Goal: Obtain resource: Download file/media

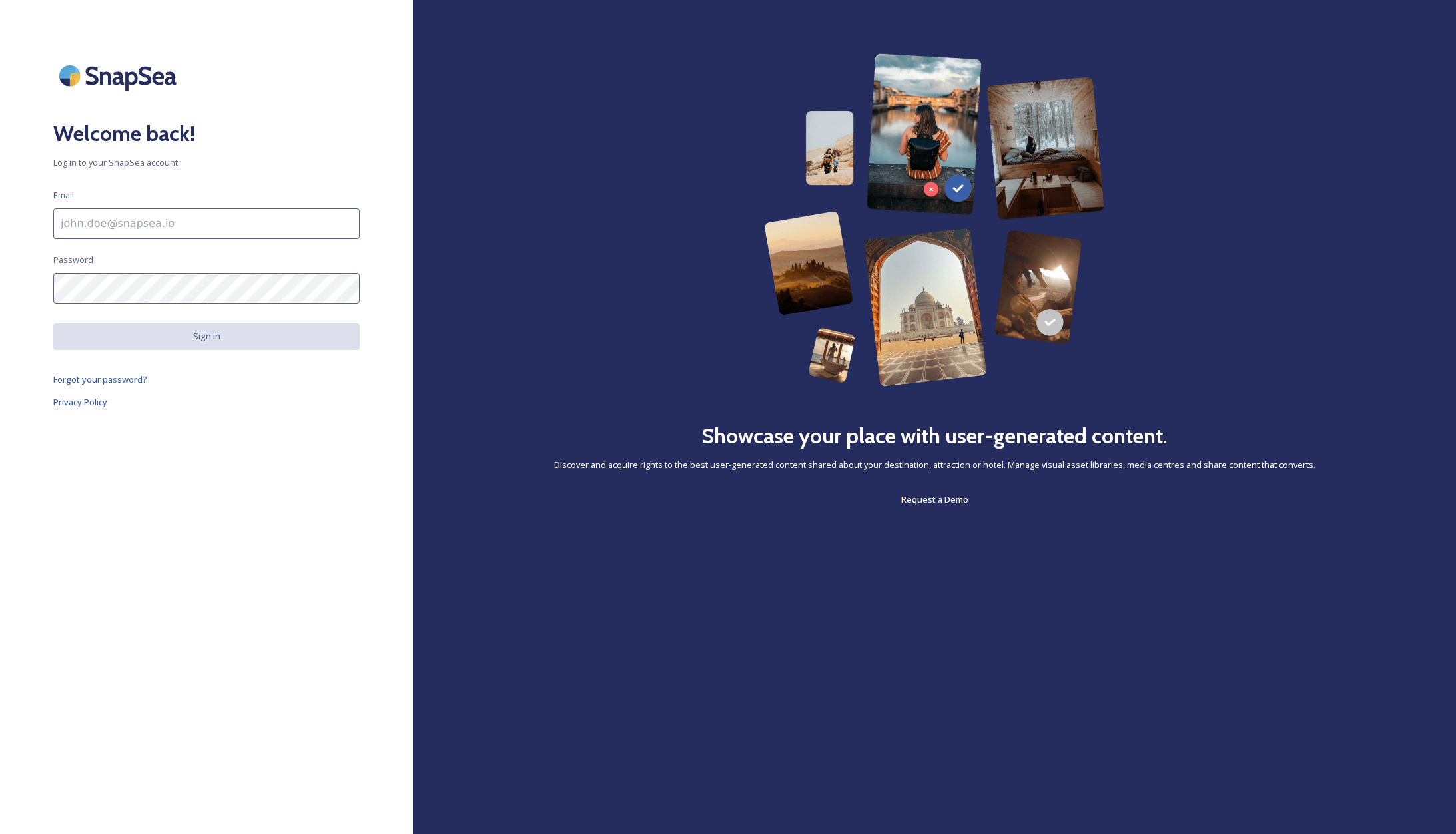
type input "[PERSON_NAME][EMAIL_ADDRESS][DOMAIN_NAME]"
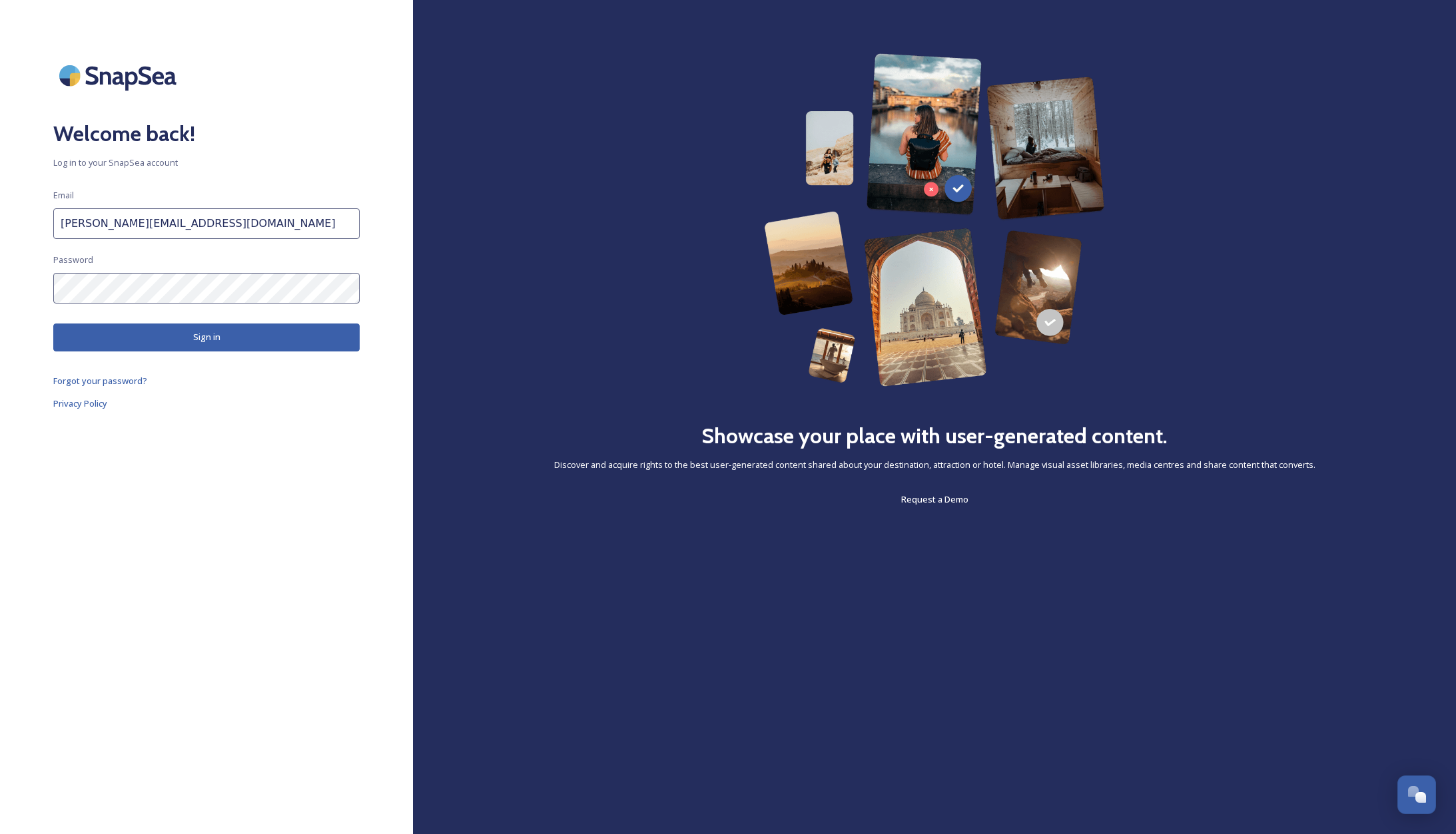
drag, startPoint x: 226, startPoint y: 339, endPoint x: 257, endPoint y: 342, distance: 31.1
click at [226, 339] on button "Sign in" at bounding box center [206, 337] width 307 height 28
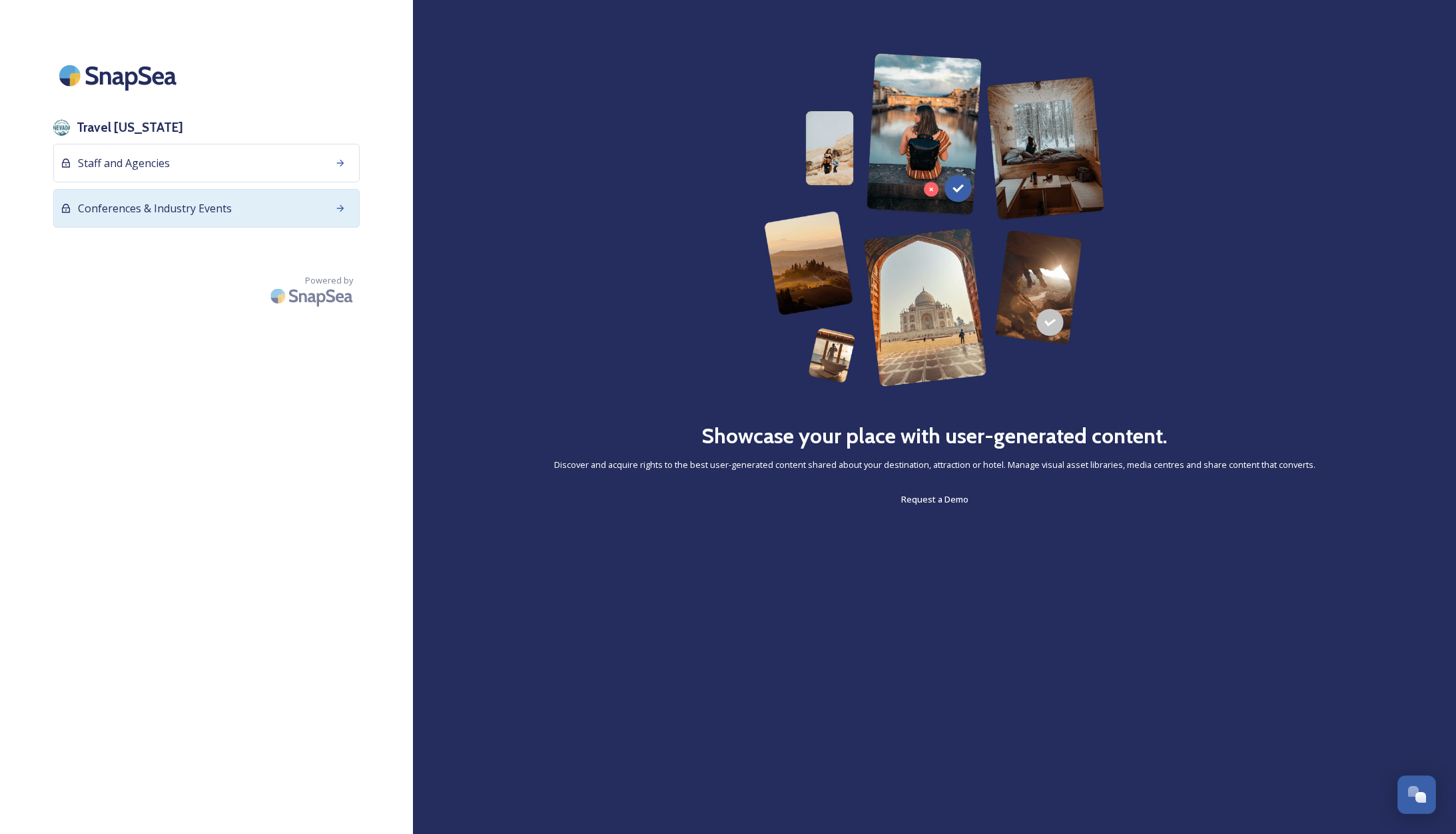
click at [160, 208] on span "Conferences & Industry Events" at bounding box center [154, 208] width 154 height 16
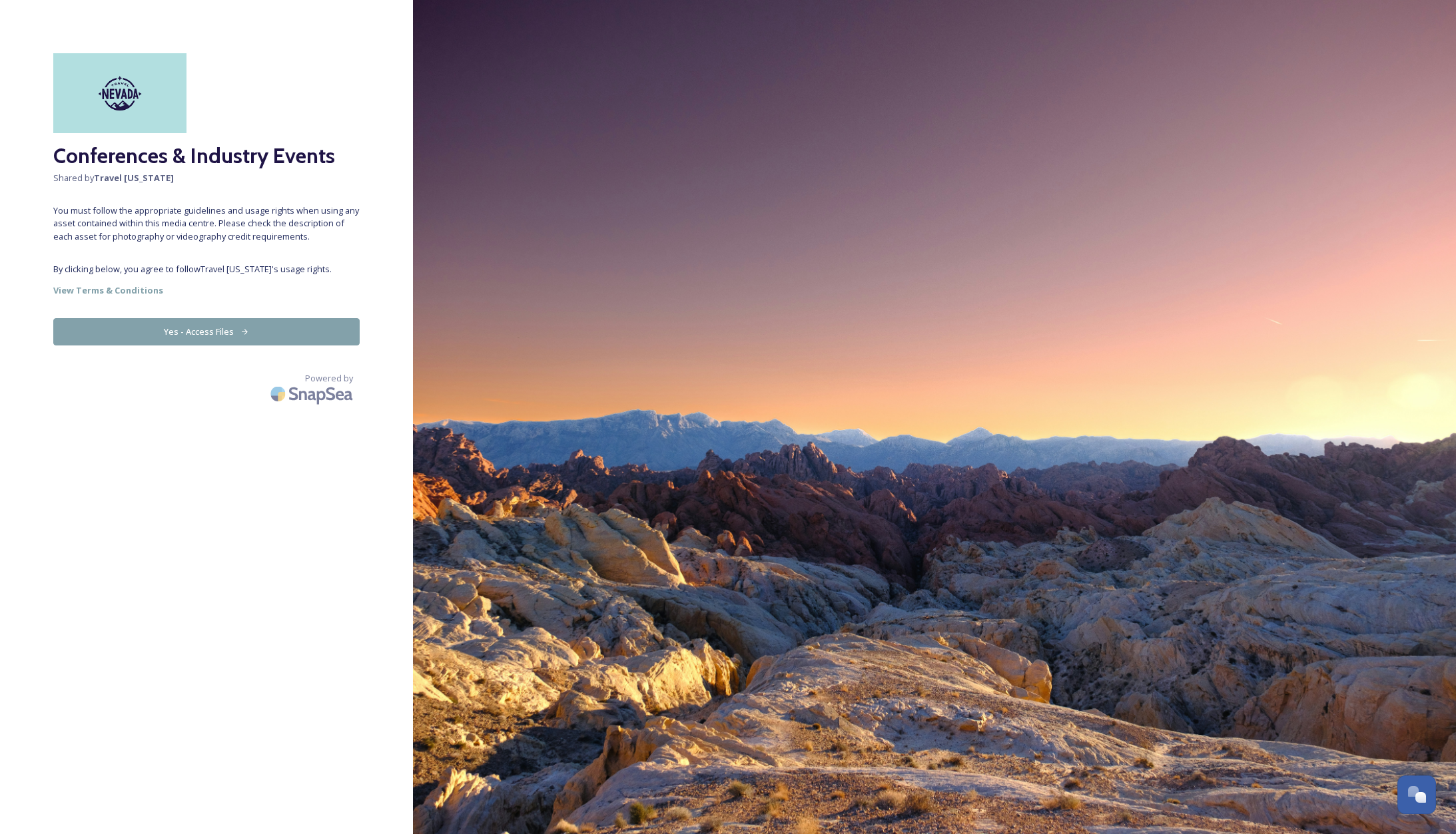
click at [264, 335] on button "Yes - Access Files" at bounding box center [206, 332] width 307 height 28
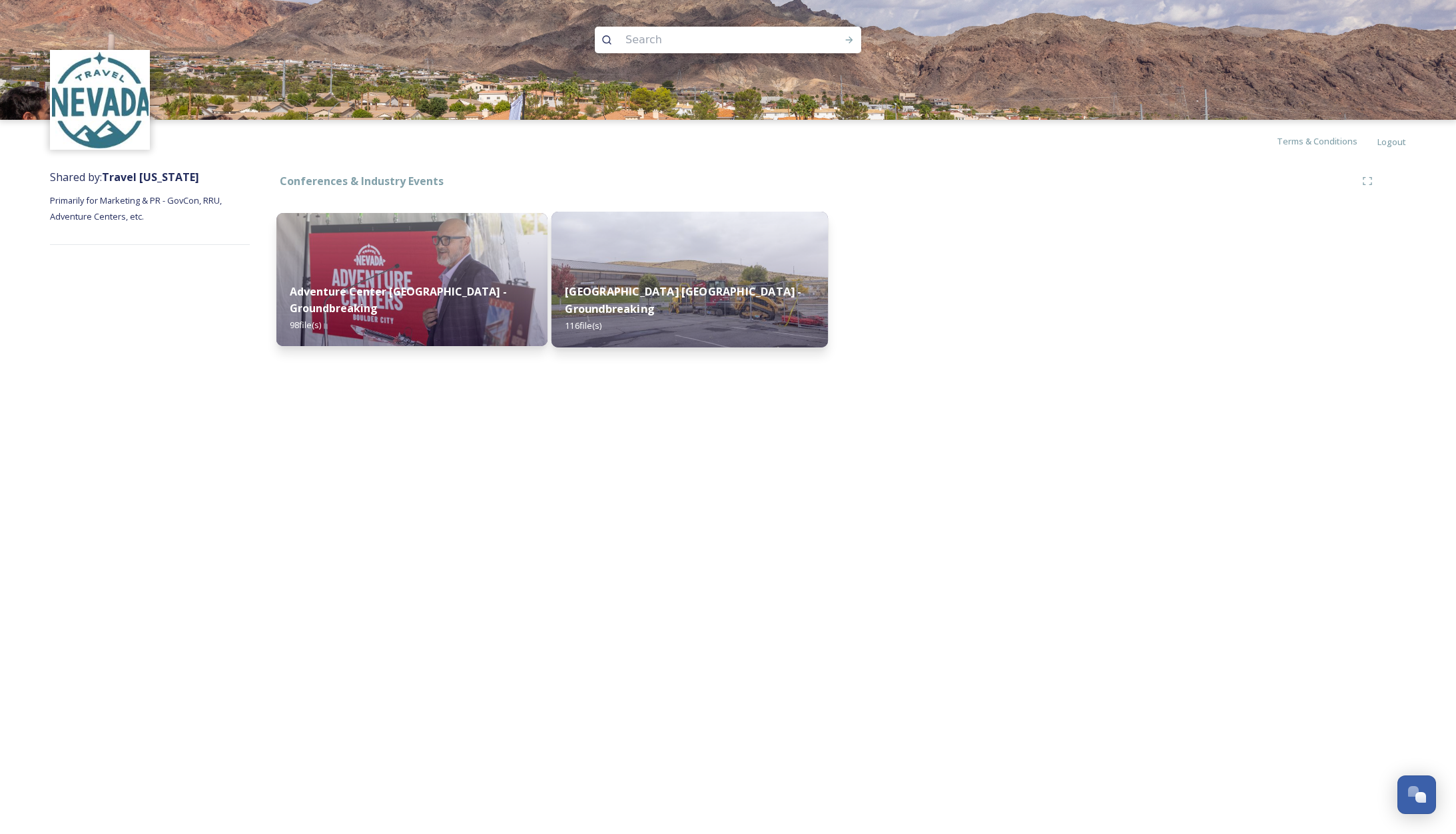
click at [691, 256] on img at bounding box center [689, 280] width 276 height 136
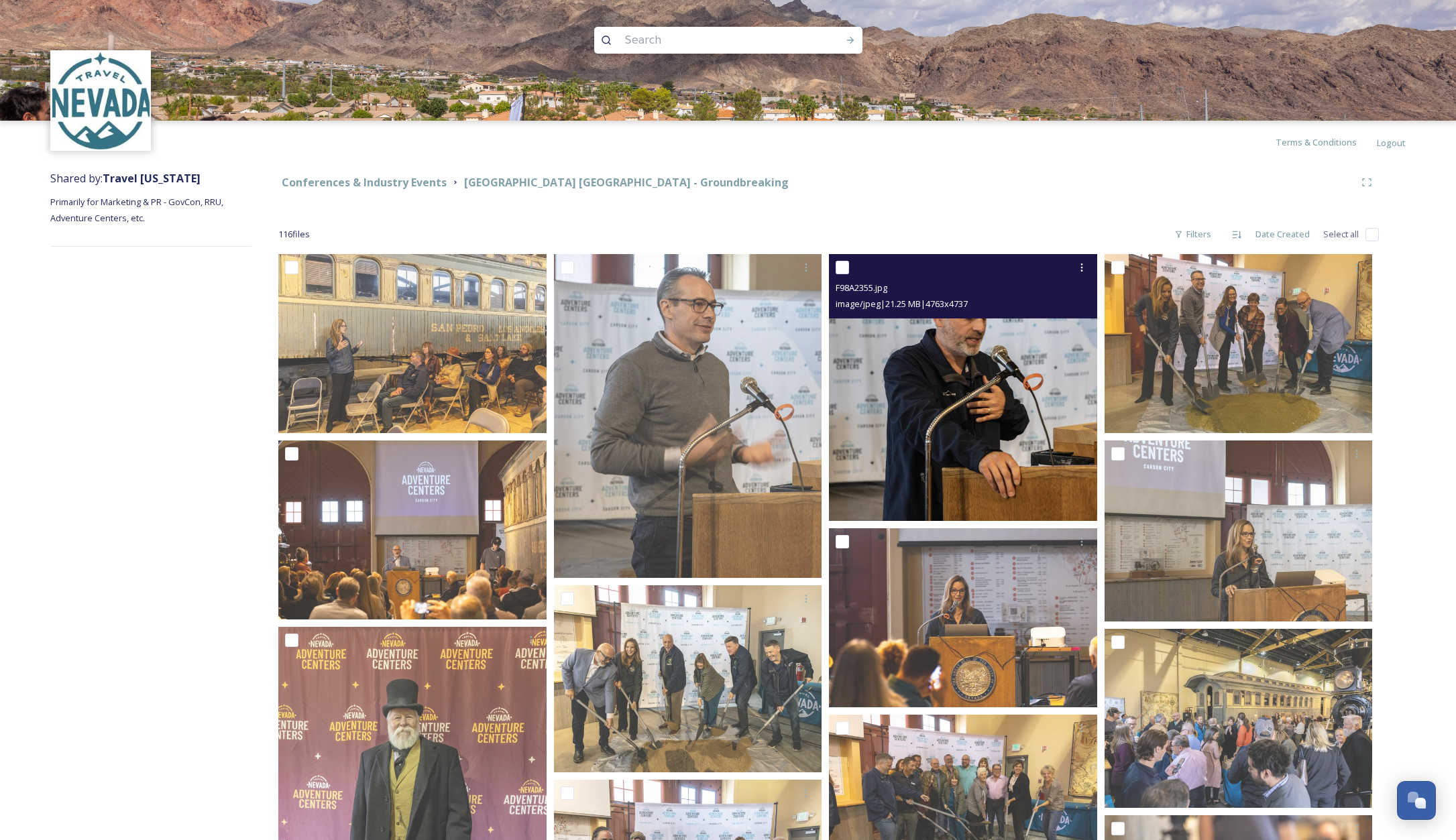
click at [1007, 349] on img at bounding box center [963, 387] width 268 height 267
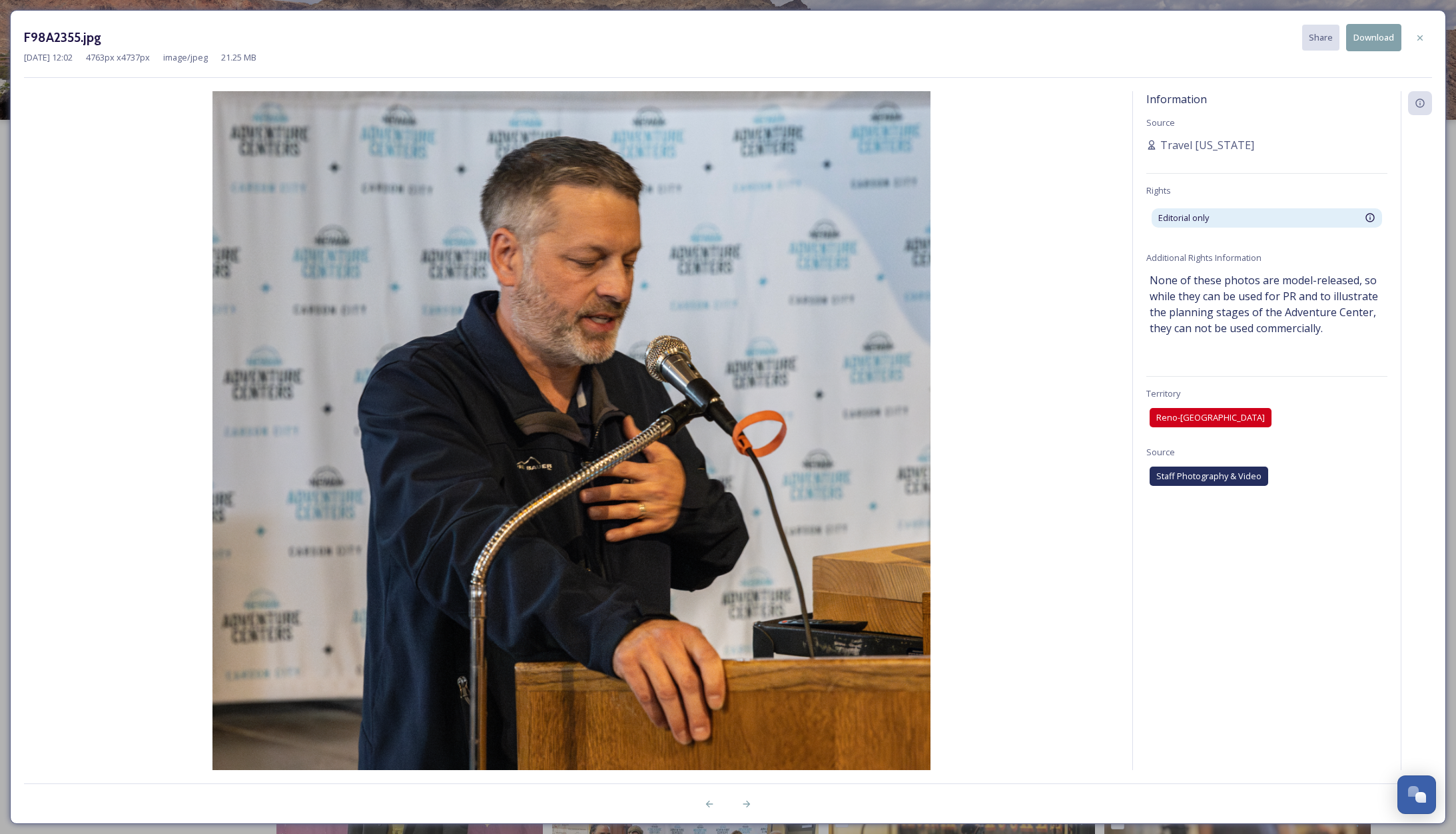
click at [1373, 39] on button "Download" at bounding box center [1374, 37] width 55 height 28
click at [1418, 40] on icon at bounding box center [1420, 38] width 10 height 10
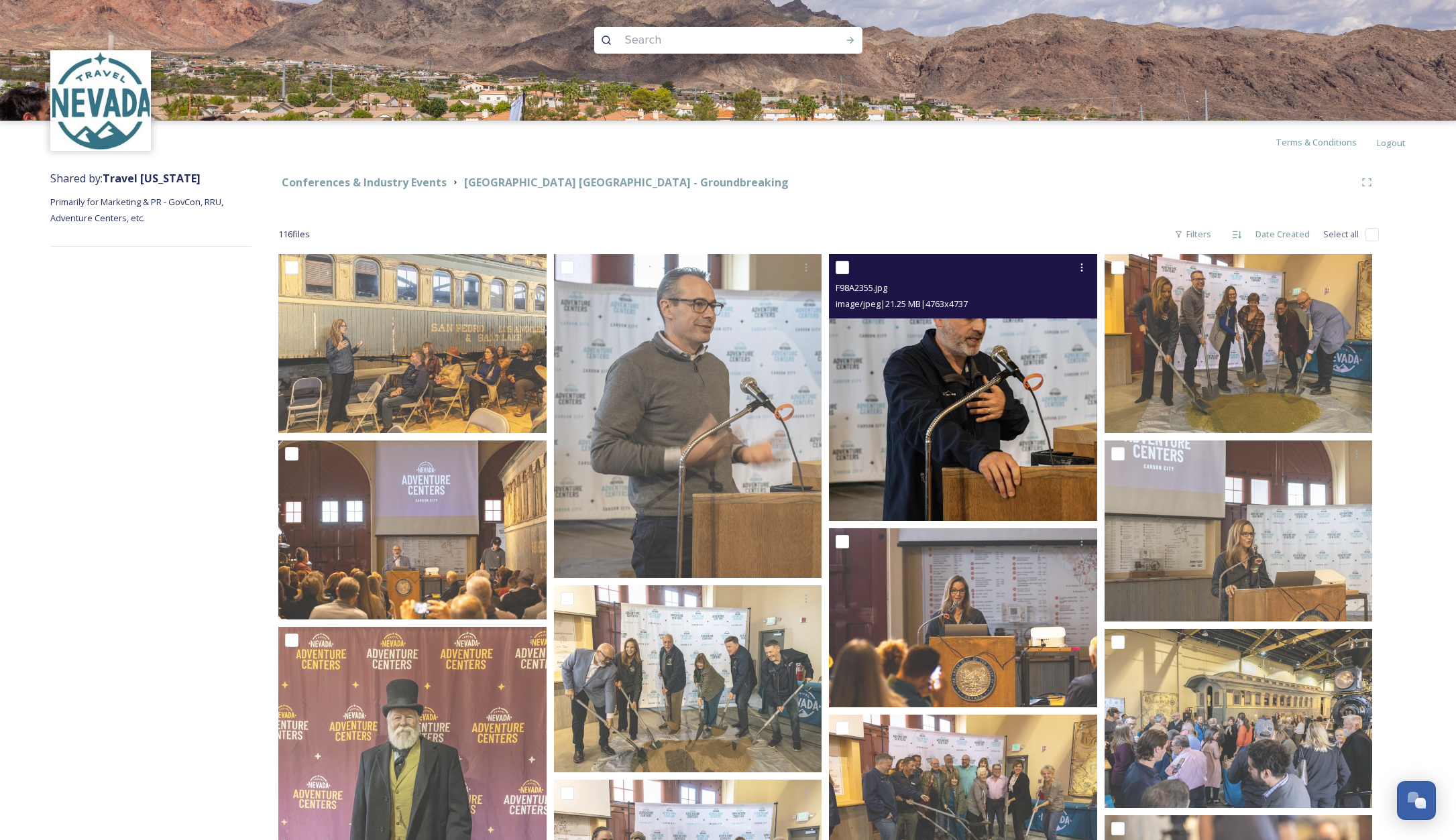
click at [840, 269] on input "checkbox" at bounding box center [843, 267] width 14 height 14
checkbox input "true"
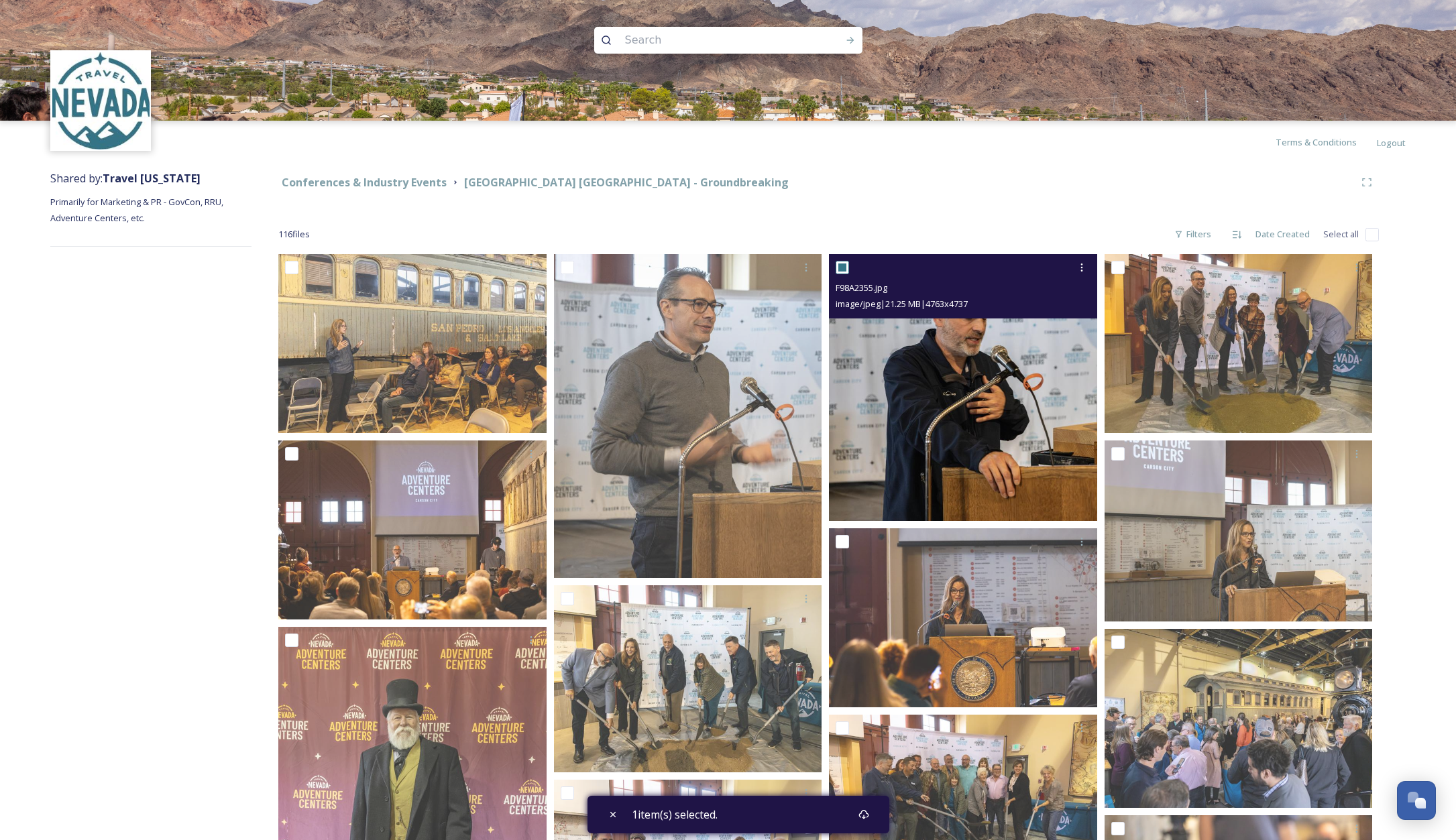
click at [979, 367] on img at bounding box center [963, 387] width 268 height 267
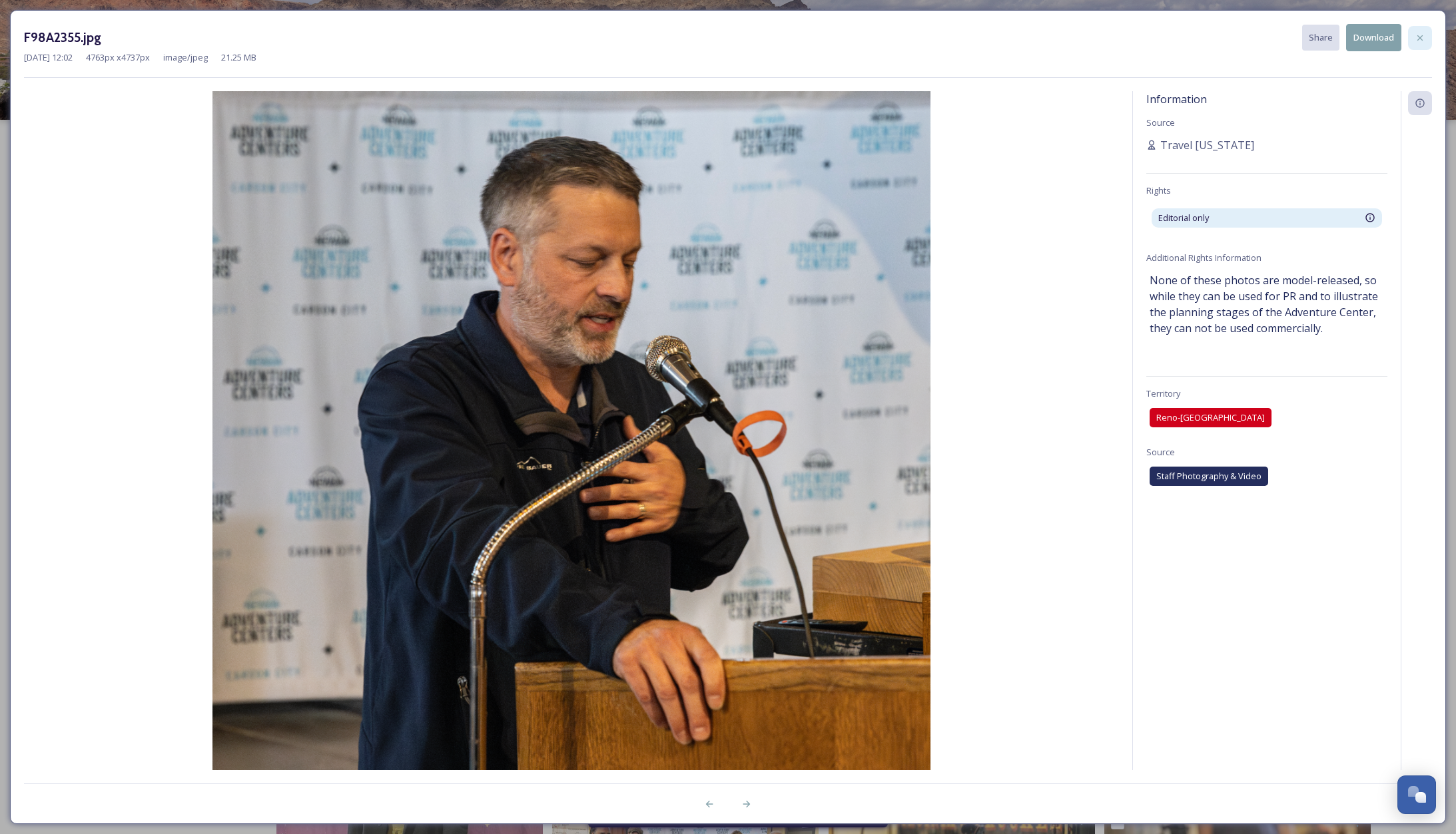
click at [1422, 36] on icon at bounding box center [1419, 37] width 5 height 5
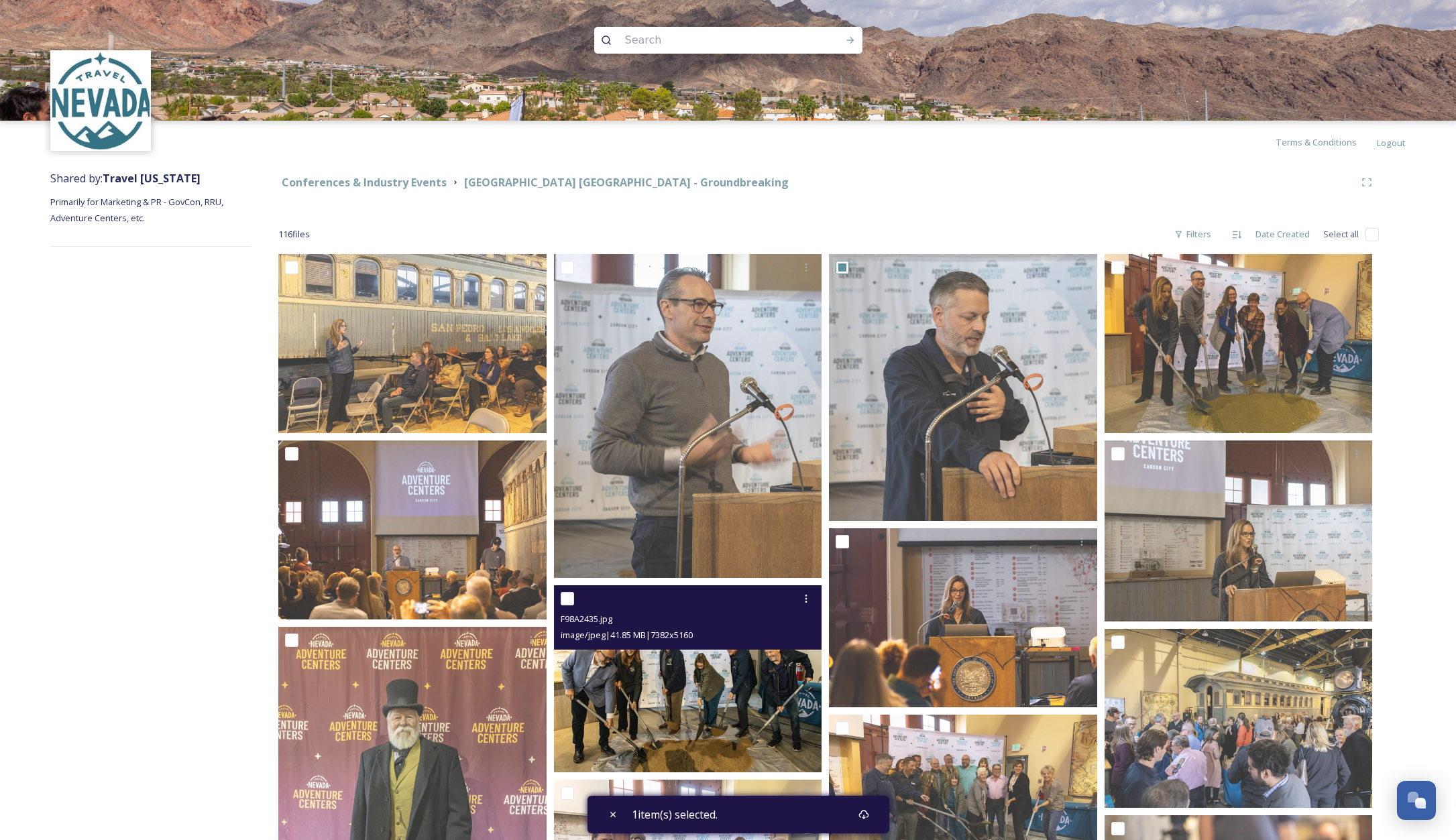
click at [698, 687] on img at bounding box center [688, 678] width 268 height 187
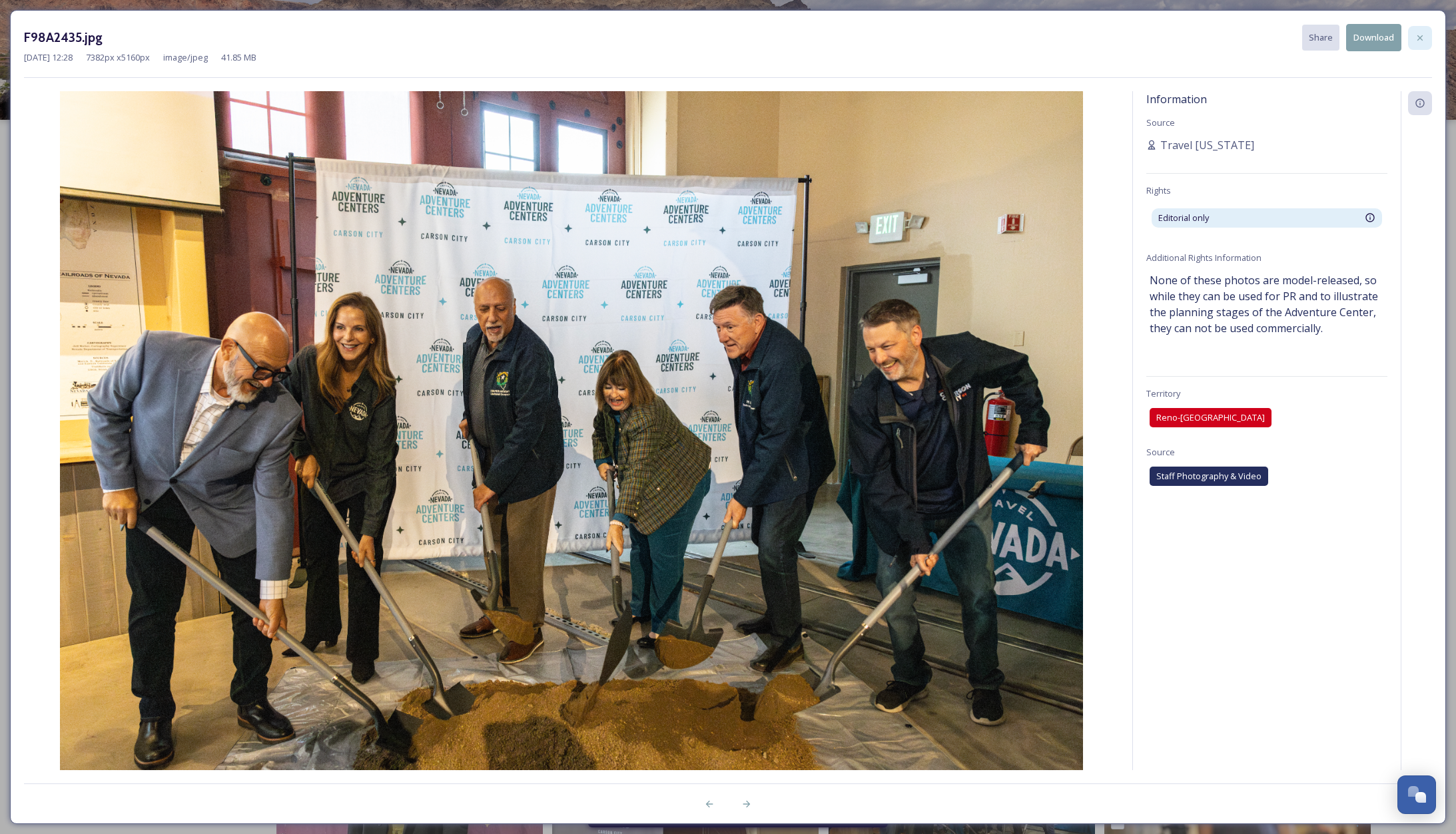
click at [1421, 37] on icon at bounding box center [1420, 38] width 10 height 10
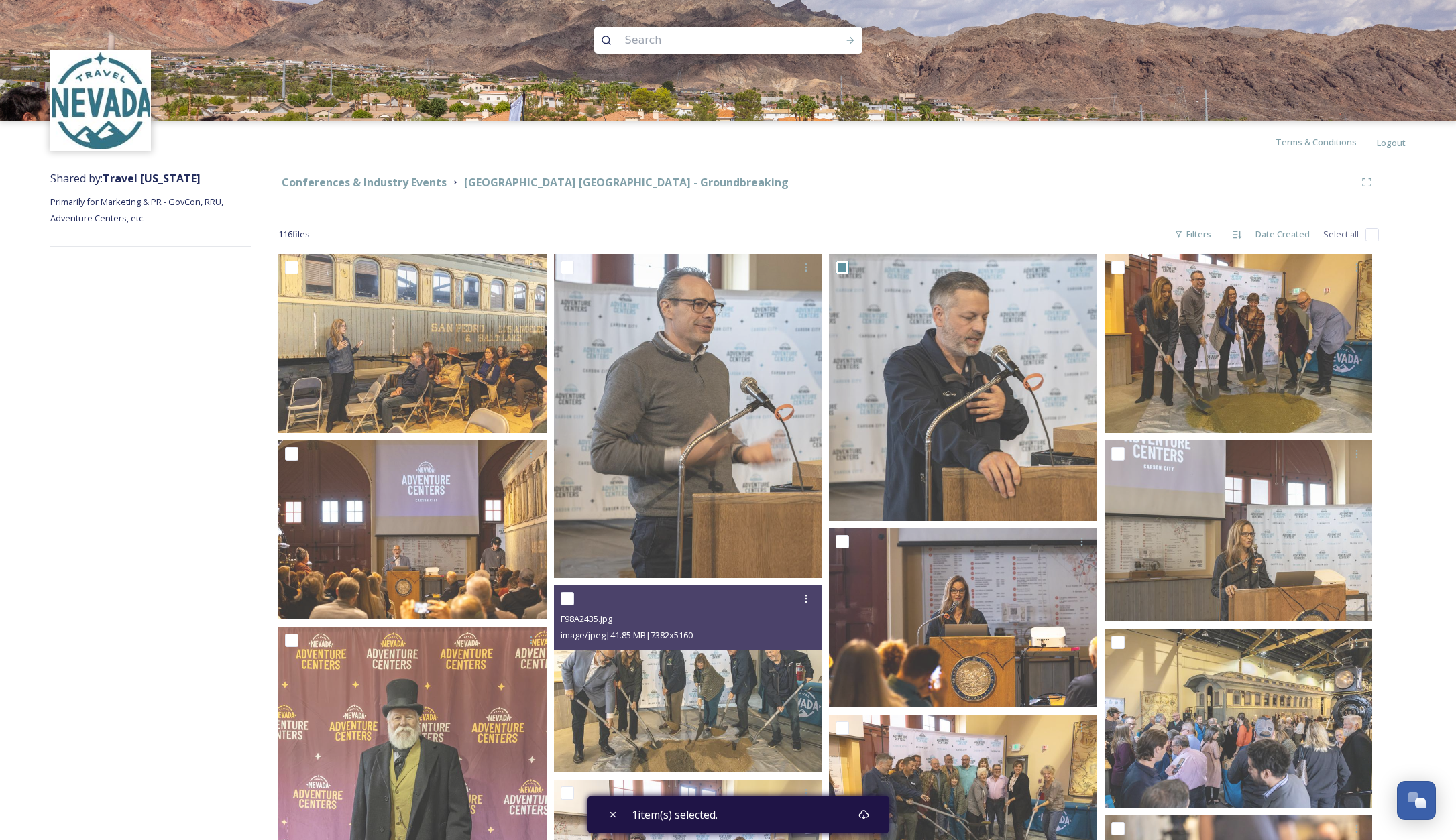
click at [1427, 319] on div "Shared by: Travel Nevada Primarily for Marketing & PR - GovCon, RRU, Adventure …" at bounding box center [728, 817] width 1456 height 1307
drag, startPoint x: 615, startPoint y: 816, endPoint x: 631, endPoint y: 804, distance: 20.0
click at [615, 816] on icon at bounding box center [613, 814] width 11 height 11
checkbox input "false"
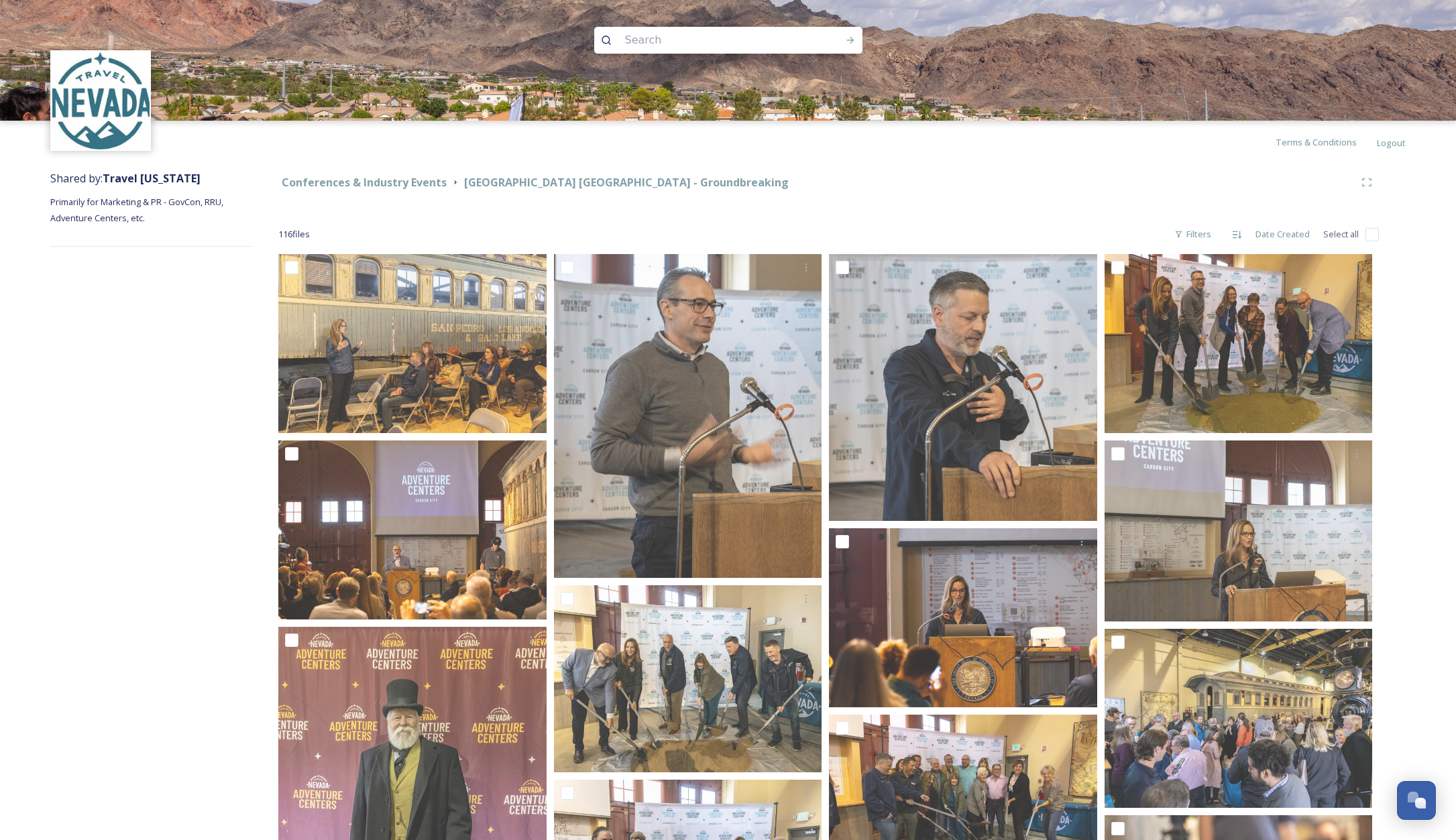
click at [937, 195] on div "Conferences & Industry Events Adventure Center Carson City - Groundbreaking 116…" at bounding box center [829, 817] width 1155 height 1307
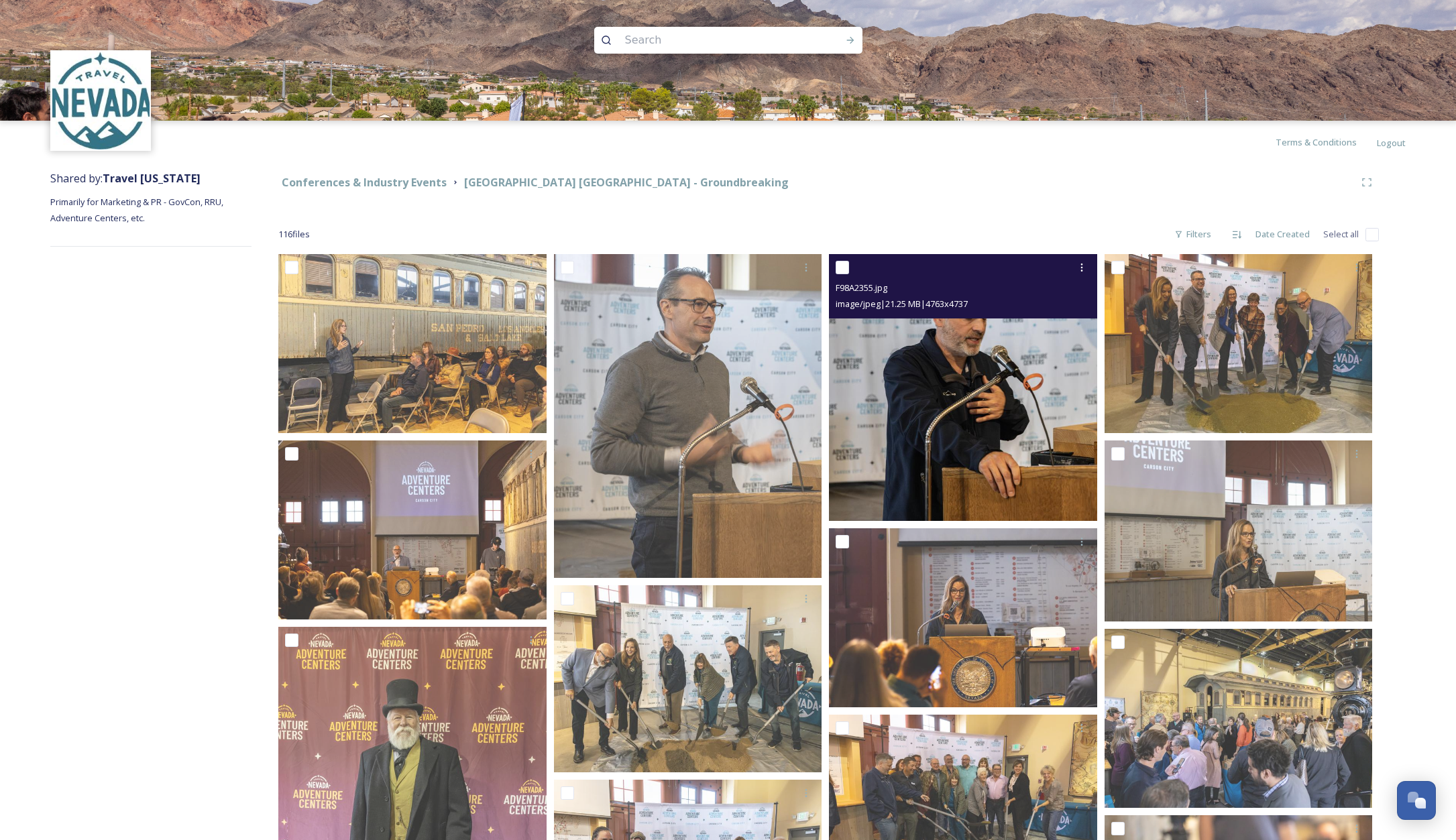
click at [951, 304] on span "image/jpeg | 21.25 MB | 4763 x 4737" at bounding box center [902, 304] width 132 height 12
drag, startPoint x: 972, startPoint y: 307, endPoint x: 1019, endPoint y: 291, distance: 49.6
click at [968, 307] on span "image/jpeg | 21.25 MB | 4763 x 4737" at bounding box center [902, 304] width 132 height 12
click at [1083, 270] on icon at bounding box center [1082, 267] width 11 height 11
click at [1060, 322] on span "Download" at bounding box center [1066, 322] width 41 height 13
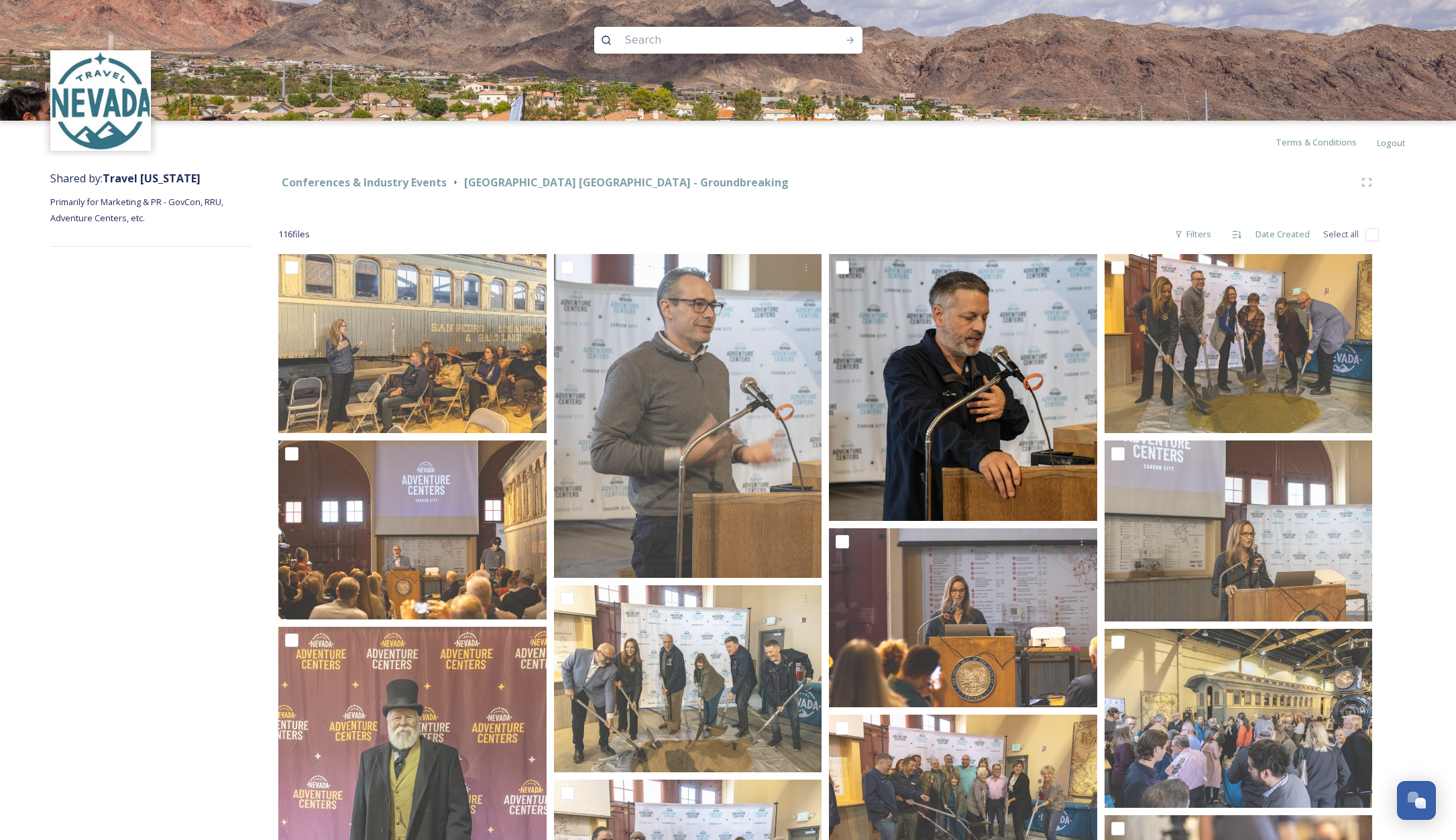
click at [1001, 214] on div "Conferences & Industry Events Adventure Center Carson City - Groundbreaking 116…" at bounding box center [829, 817] width 1155 height 1307
click at [113, 111] on img at bounding box center [101, 101] width 97 height 97
click at [410, 180] on strong "Conferences & Industry Events" at bounding box center [365, 183] width 165 height 15
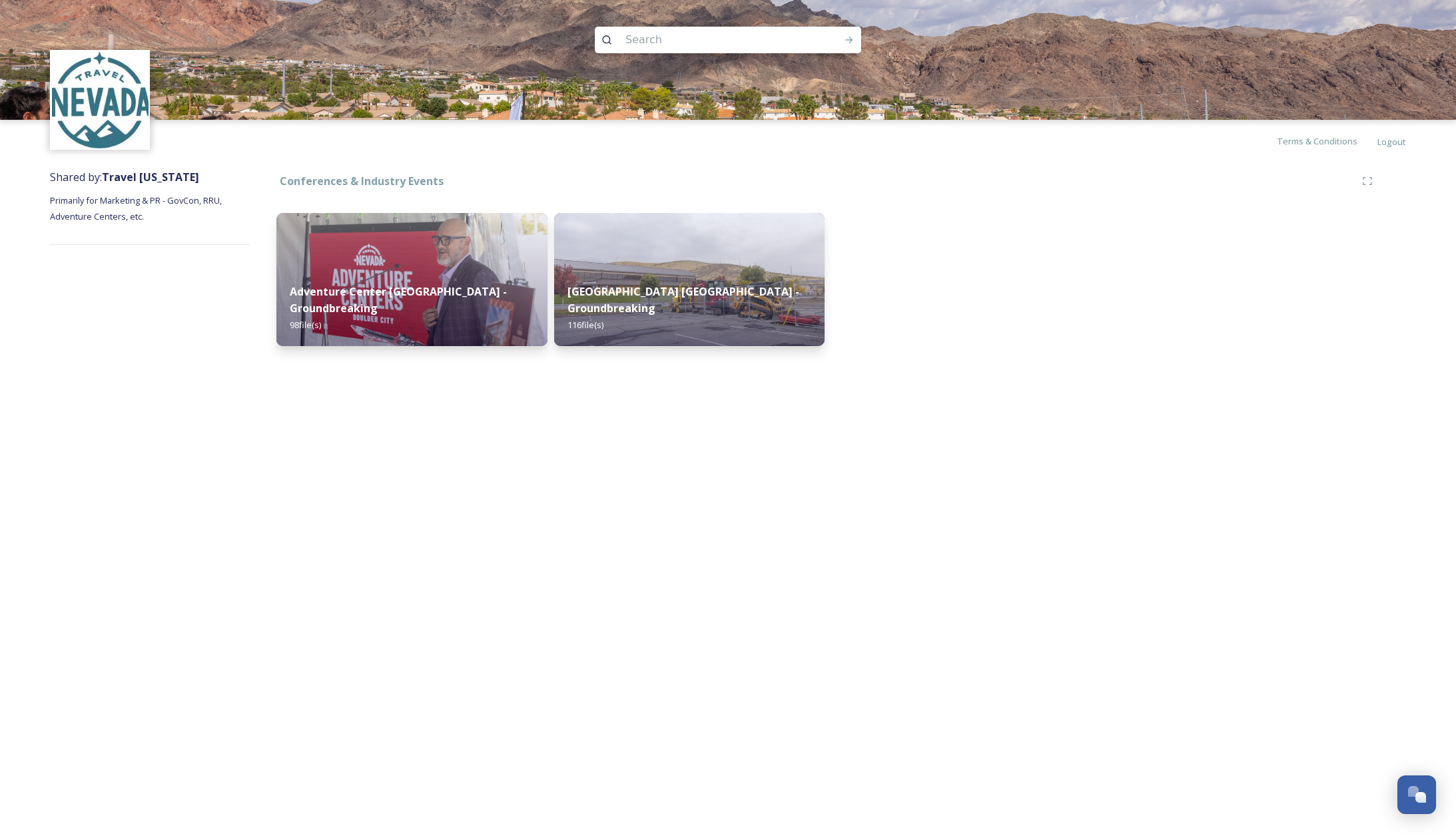
drag, startPoint x: 134, startPoint y: 178, endPoint x: 148, endPoint y: 204, distance: 29.5
click at [134, 178] on strong "Travel [US_STATE]" at bounding box center [151, 178] width 97 height 15
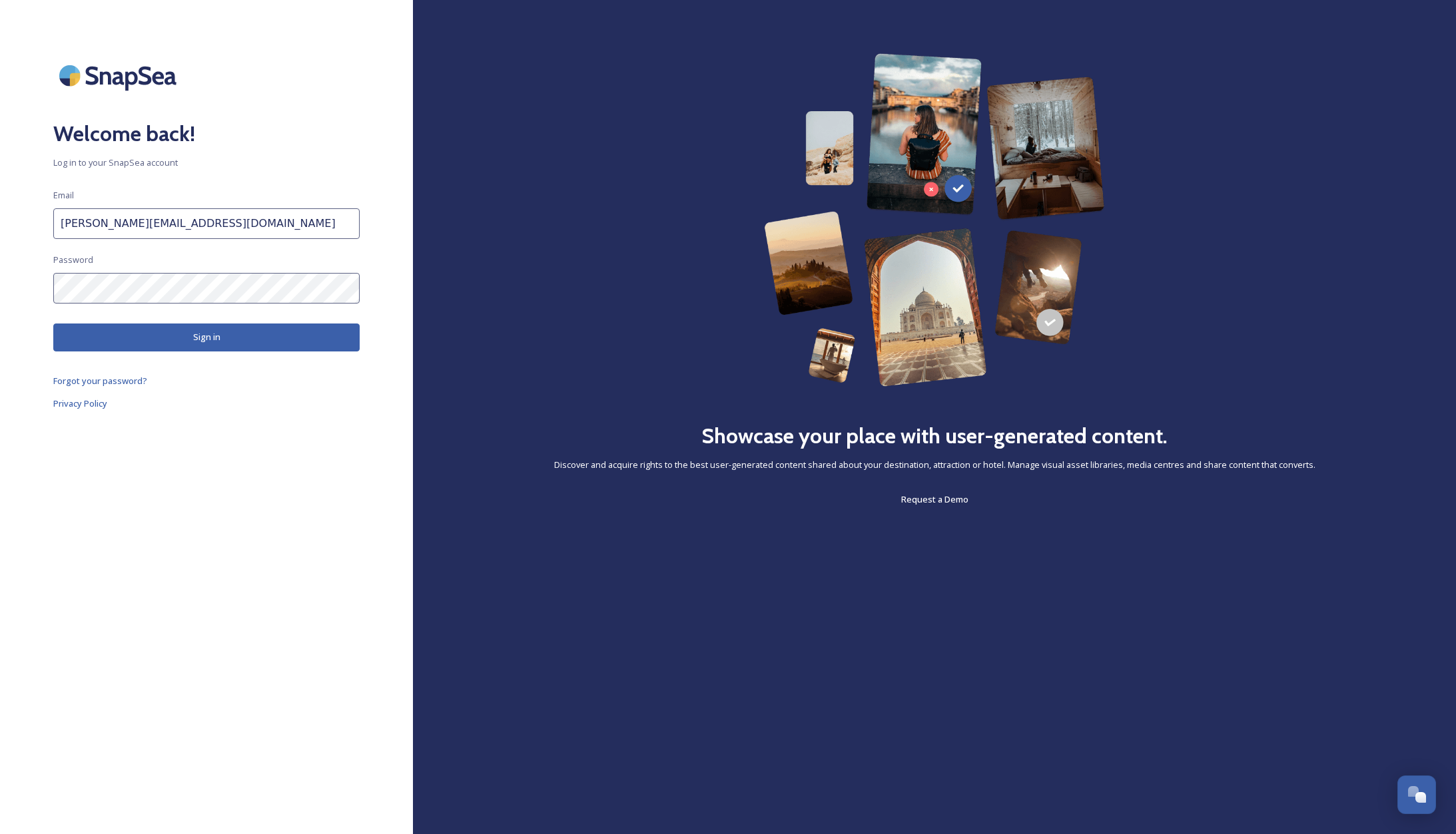
click at [240, 338] on button "Sign in" at bounding box center [206, 337] width 307 height 28
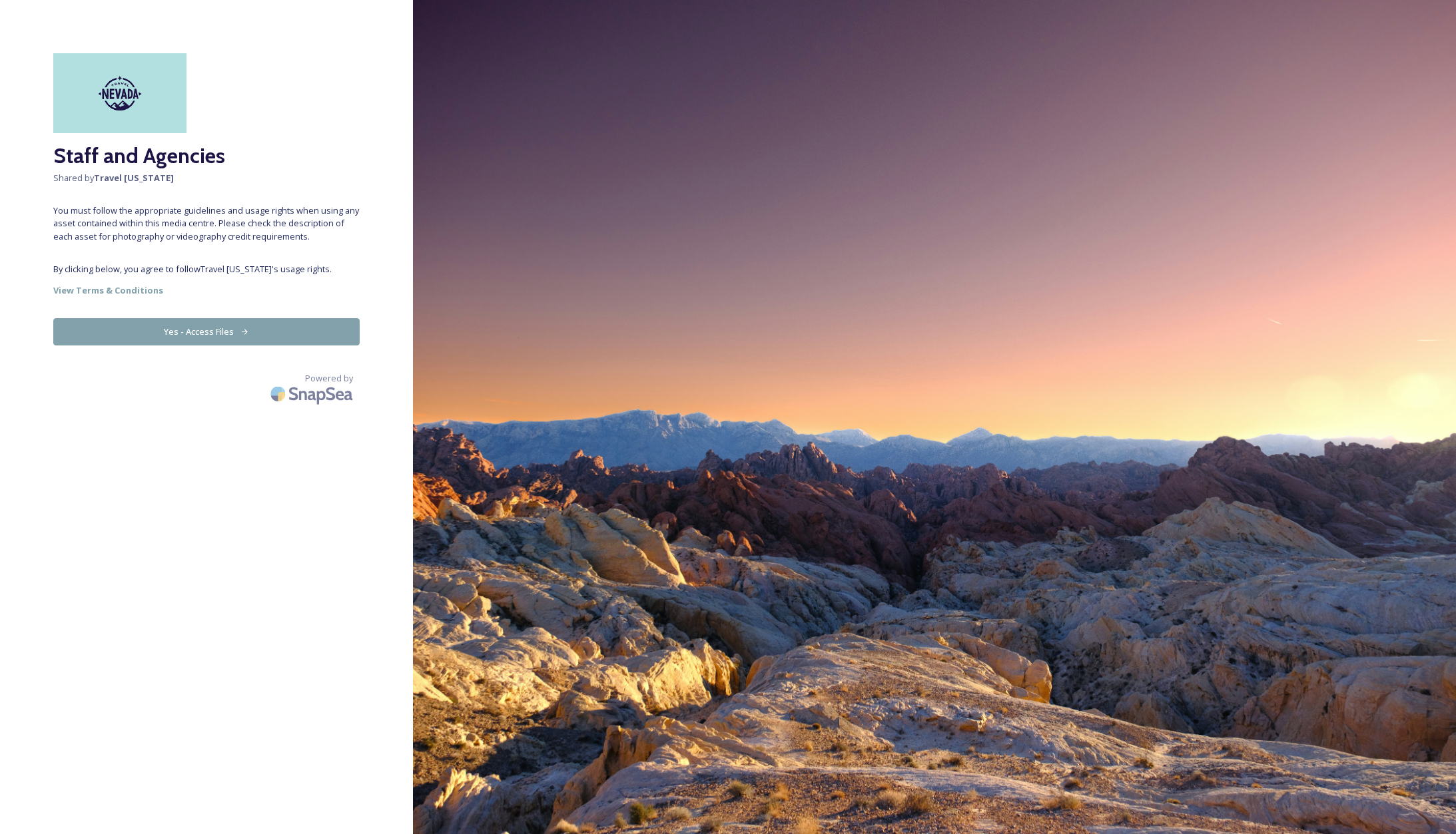
click at [217, 324] on button "Yes - Access Files" at bounding box center [206, 332] width 307 height 28
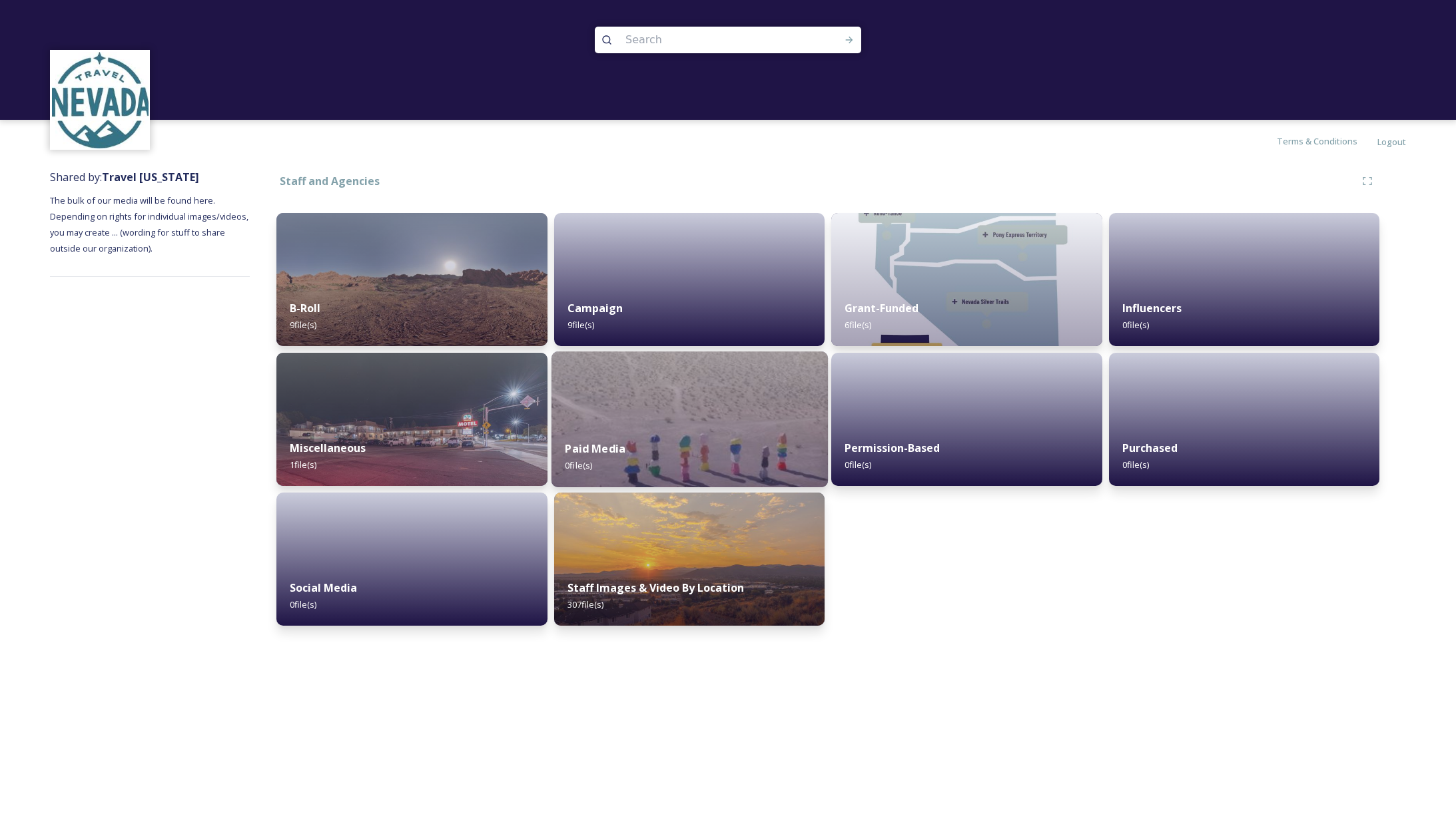
click at [619, 424] on img at bounding box center [689, 419] width 276 height 136
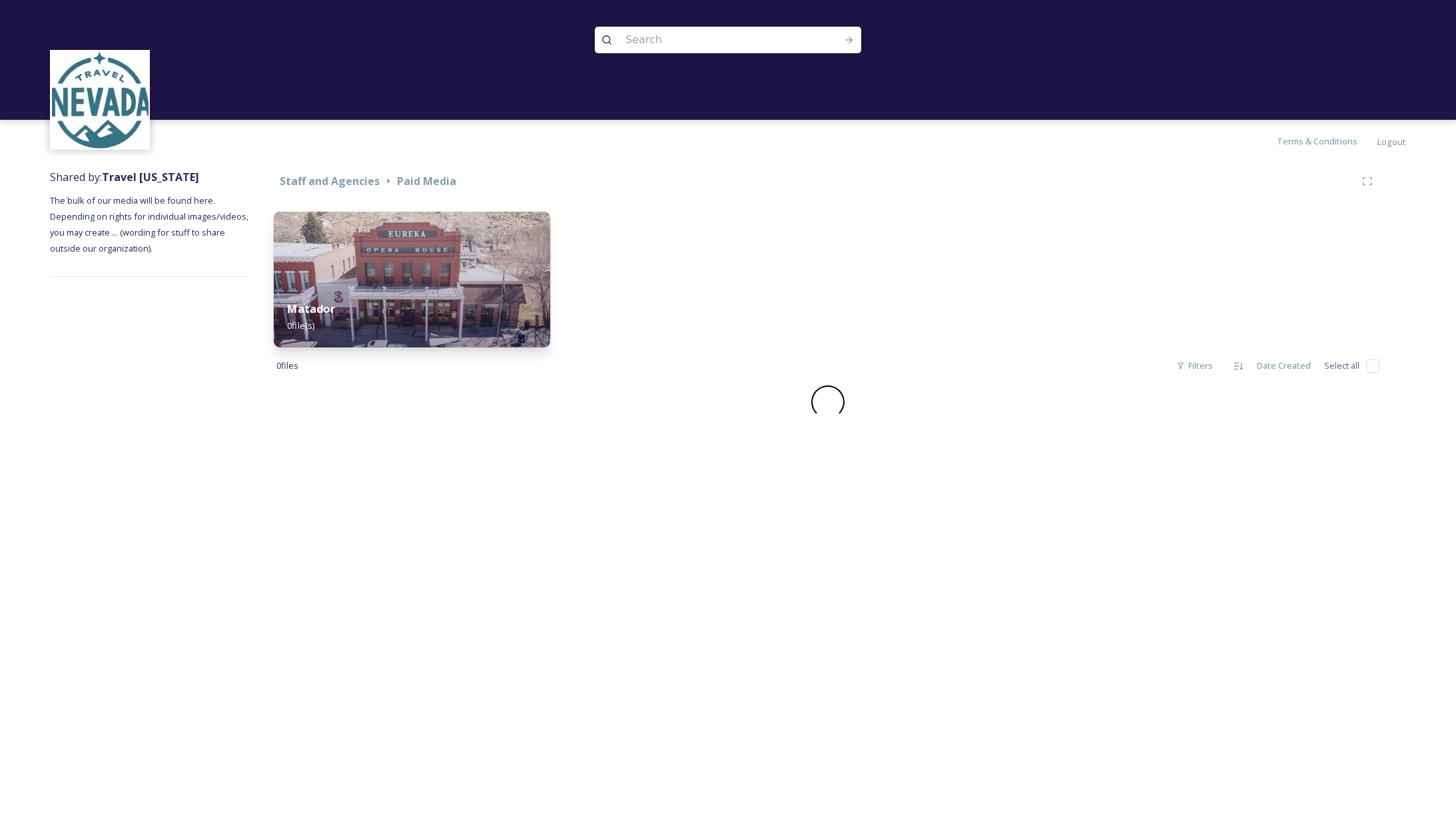
click at [382, 266] on img at bounding box center [412, 280] width 276 height 136
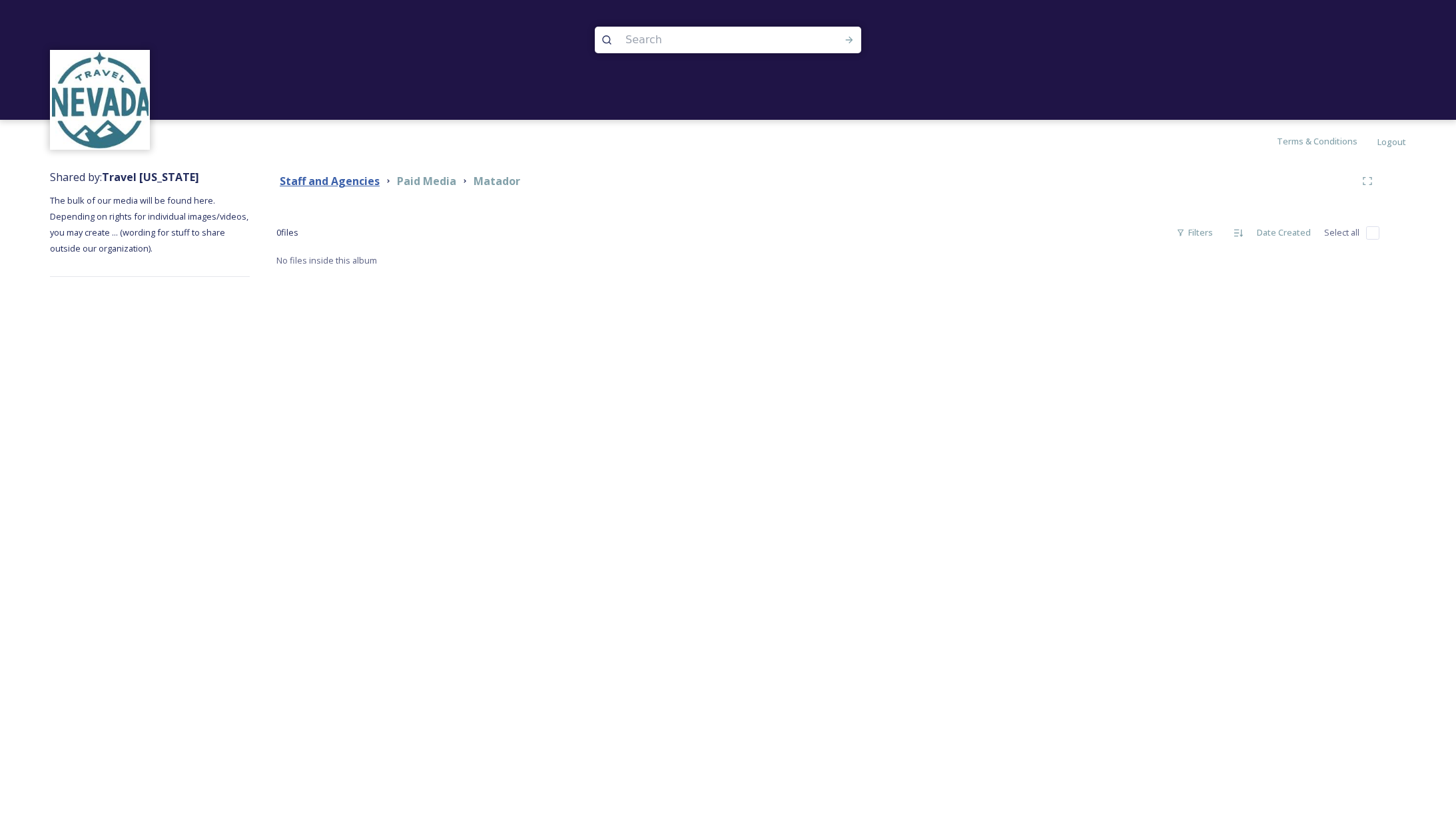
click at [337, 182] on strong "Staff and Agencies" at bounding box center [330, 181] width 100 height 15
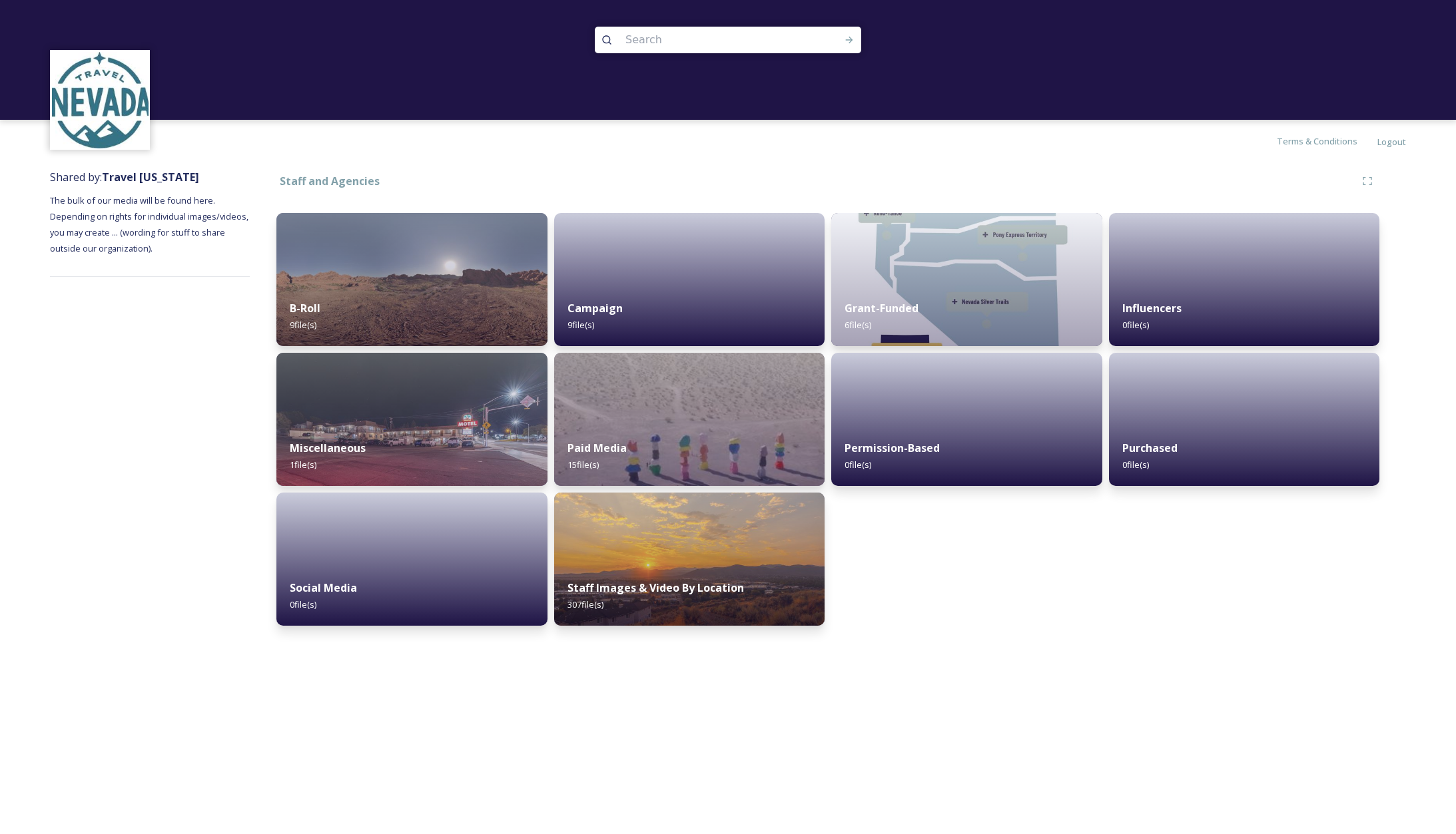
click at [818, 43] on div at bounding box center [728, 40] width 266 height 27
click at [643, 40] on input at bounding box center [710, 40] width 183 height 29
type input "r"
click at [1040, 618] on div "Grant-Funded 6 file(s) Permission-Based 0 file(s)" at bounding box center [966, 419] width 271 height 413
click at [1169, 633] on div "Staff and Agencies B-Roll 9 file(s) Miscellaneous 1 file(s) Social Media 0 file…" at bounding box center [828, 401] width 1156 height 477
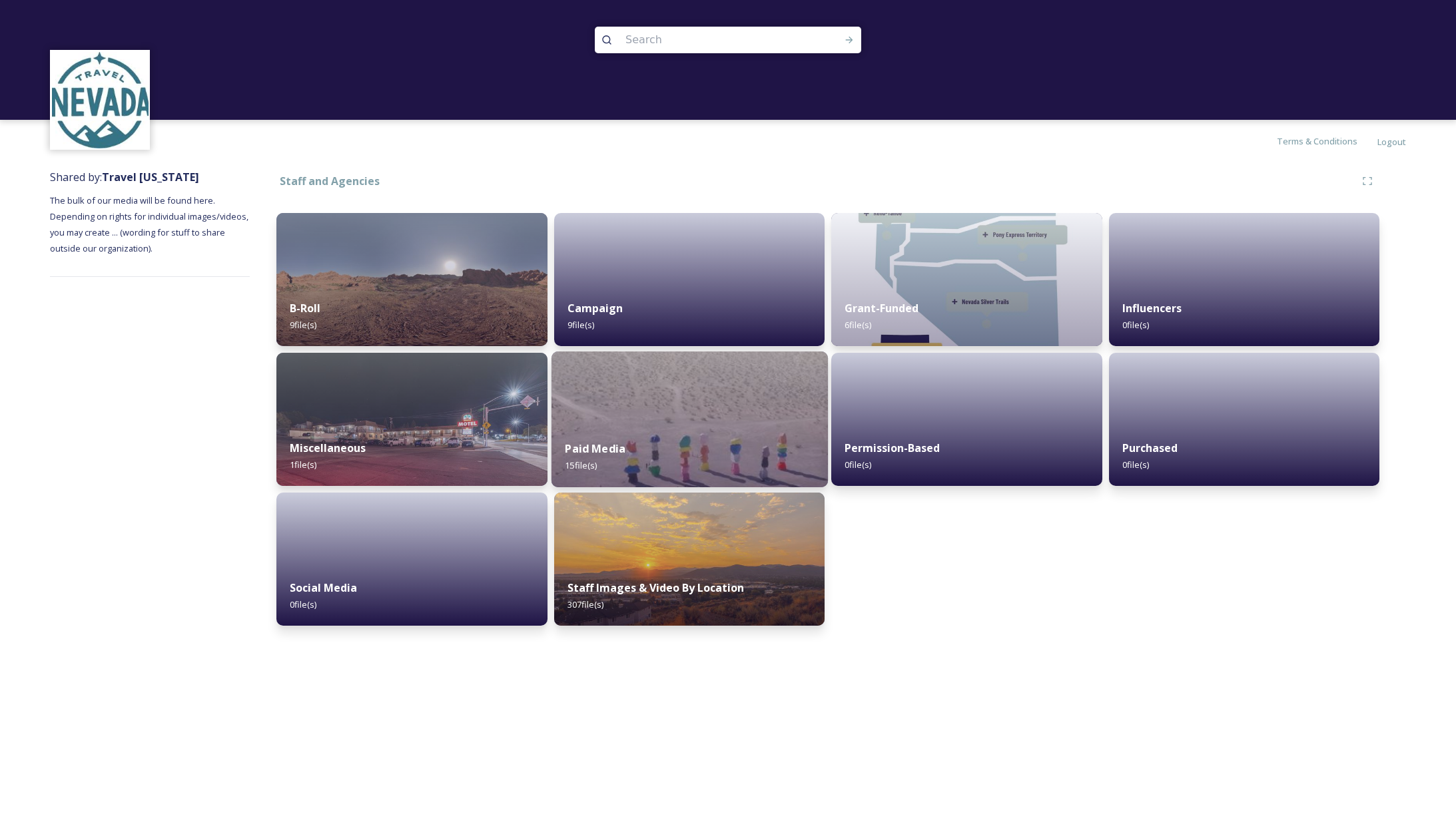
click at [643, 422] on img at bounding box center [689, 419] width 276 height 136
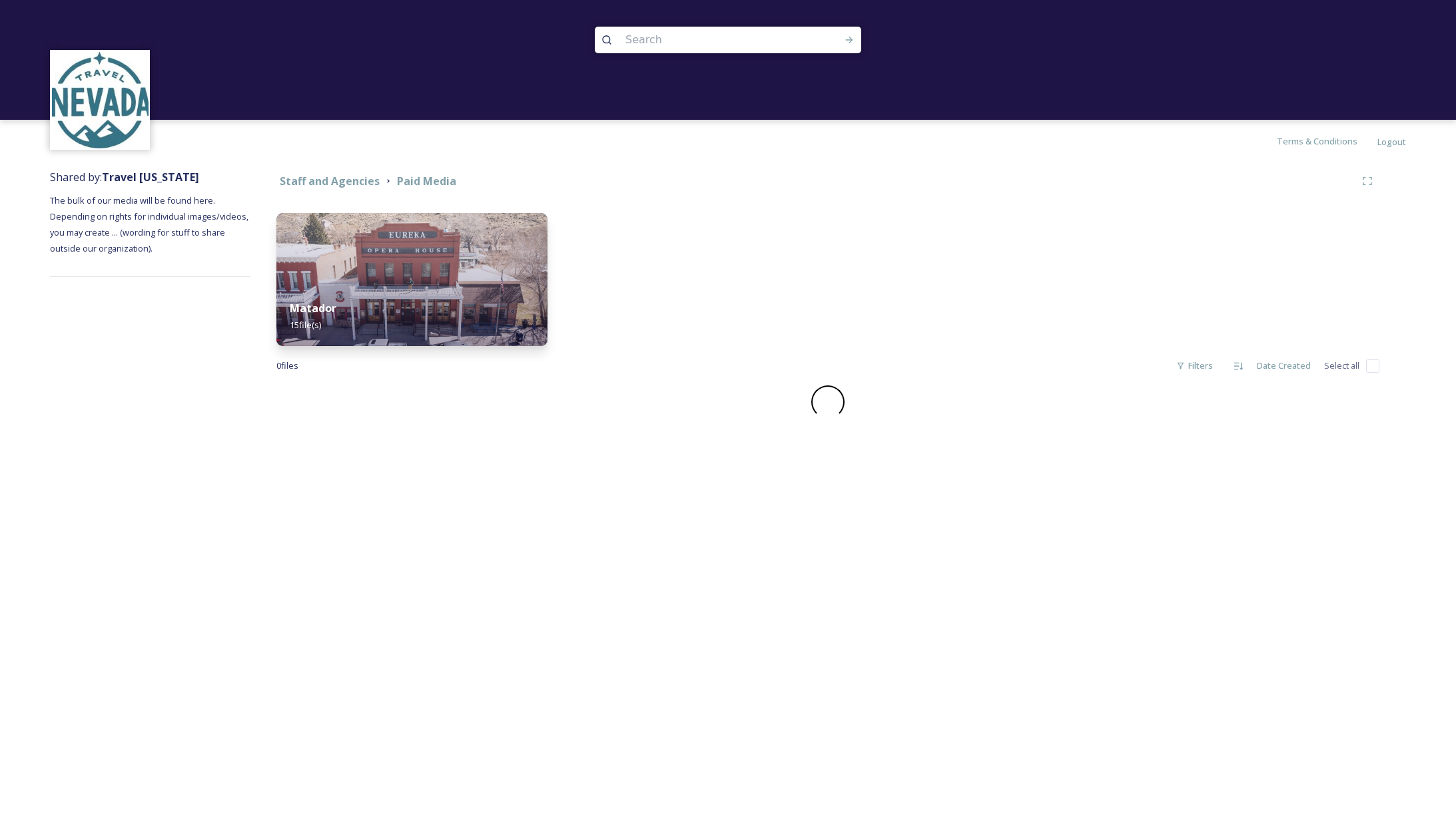
click at [424, 301] on div "Matador 15 file(s)" at bounding box center [411, 316] width 271 height 59
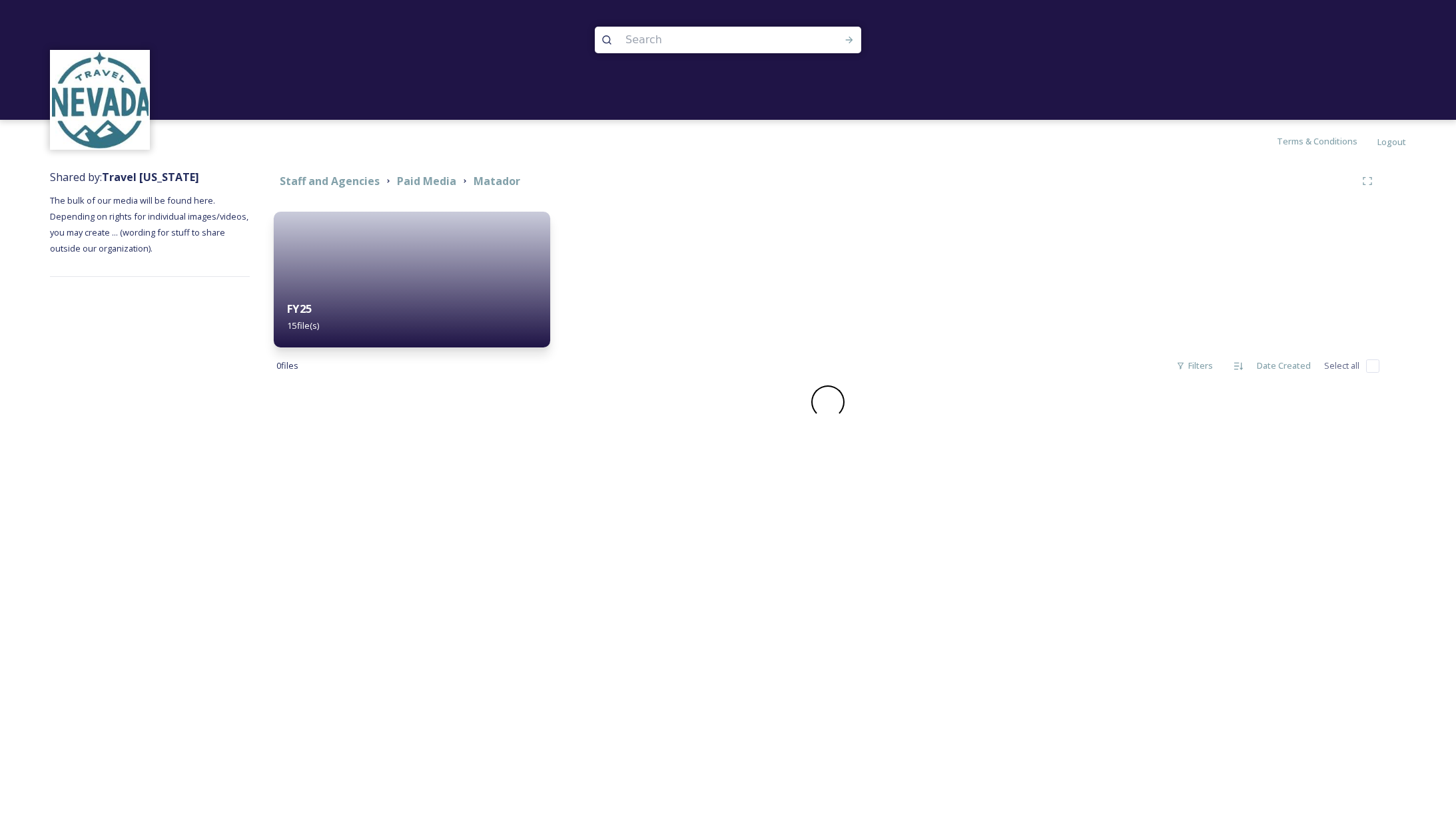
click at [426, 304] on div "FY25 15 file(s)" at bounding box center [412, 317] width 276 height 60
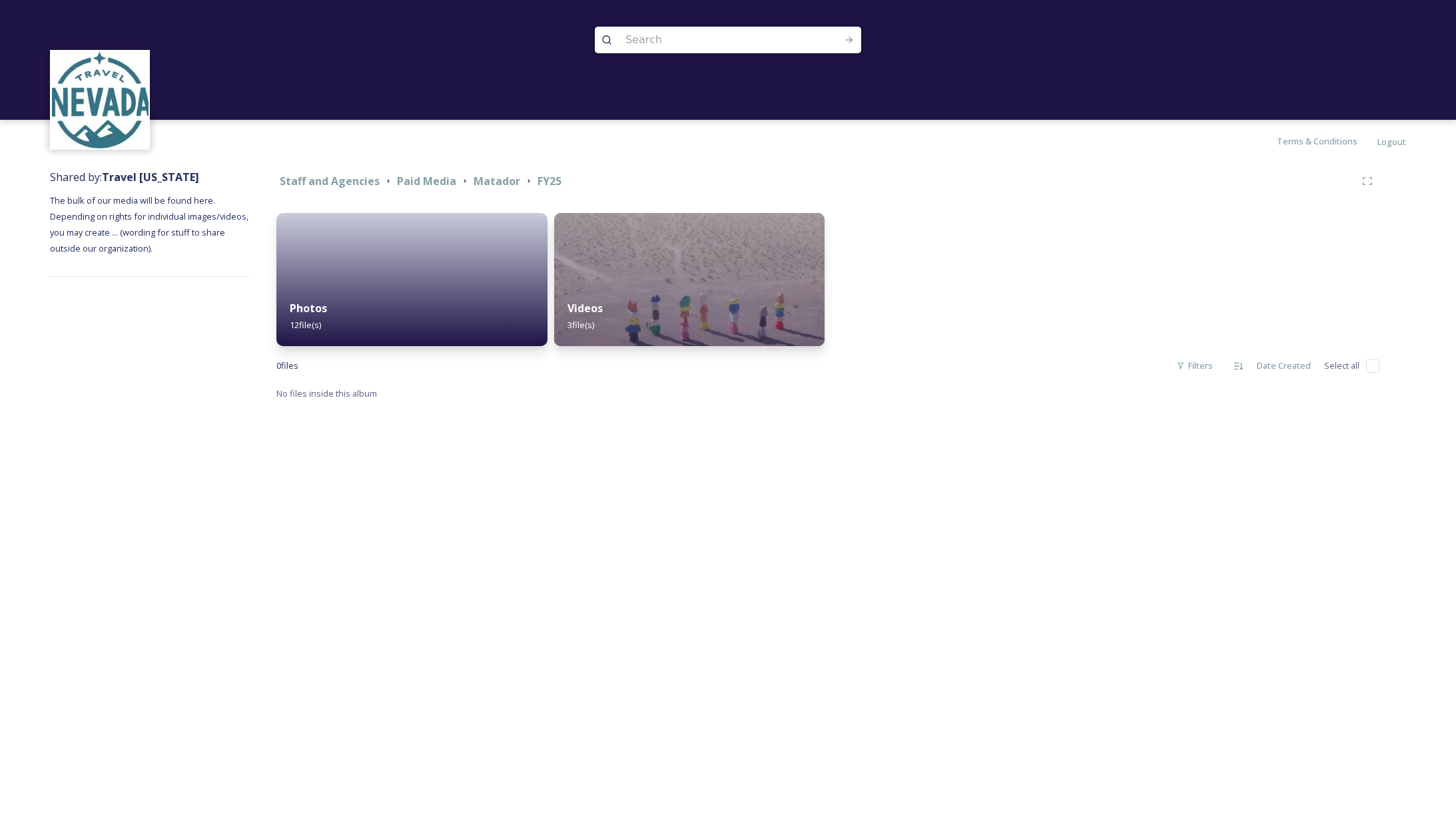
click at [366, 289] on div "Photos 12 file(s)" at bounding box center [411, 316] width 271 height 59
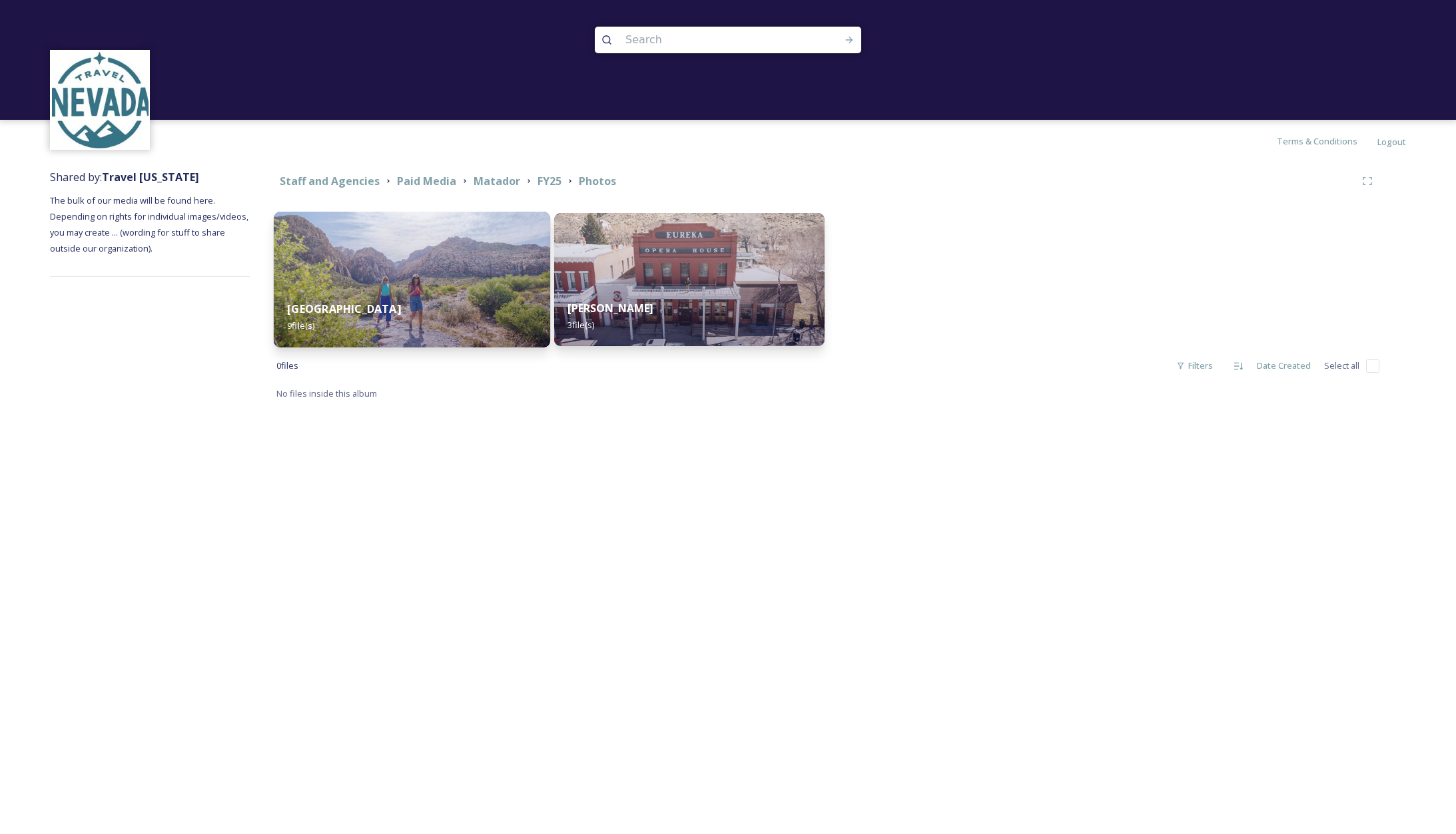
click at [386, 286] on img at bounding box center [412, 280] width 276 height 136
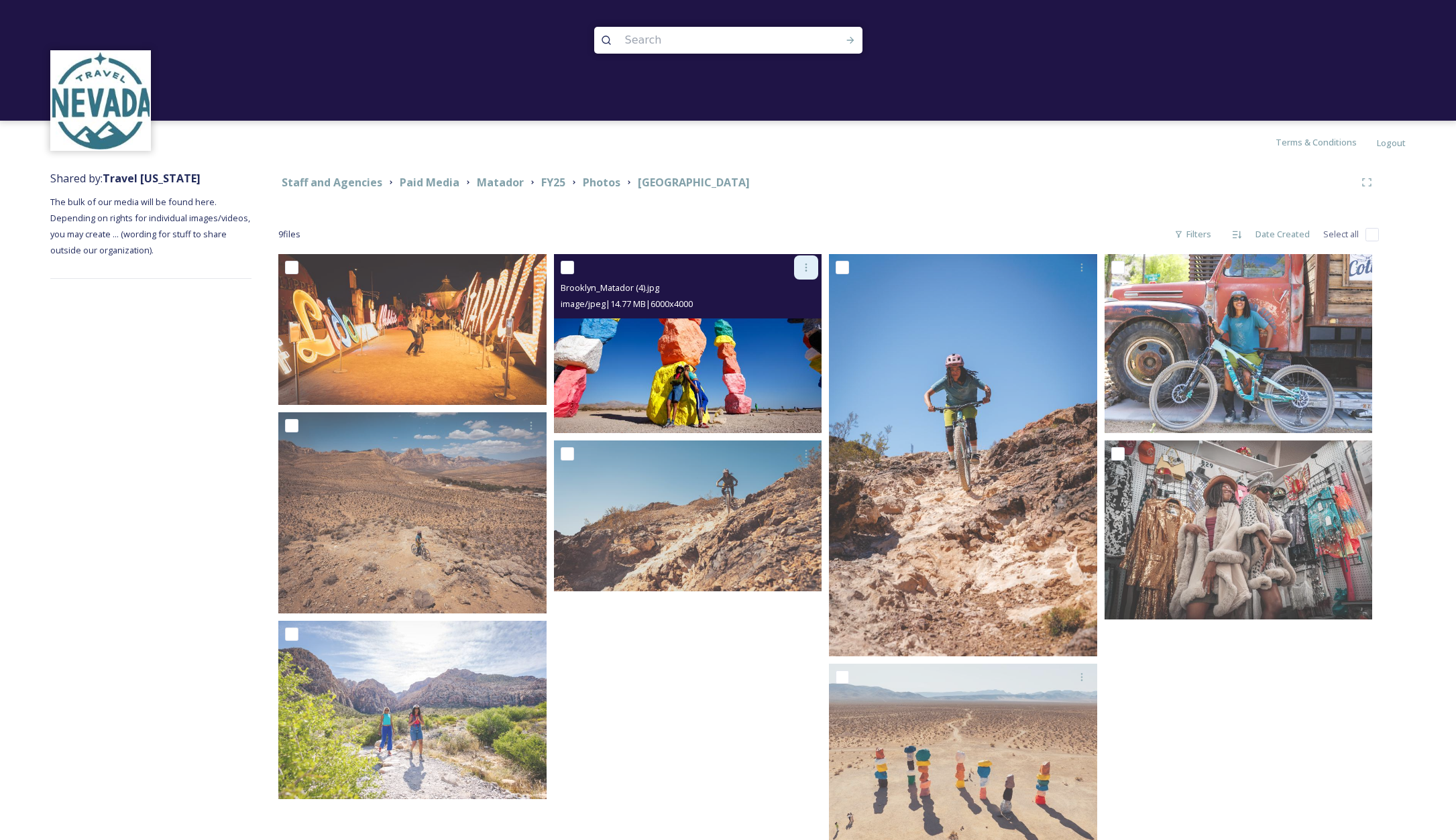
click at [806, 270] on icon at bounding box center [807, 267] width 2 height 8
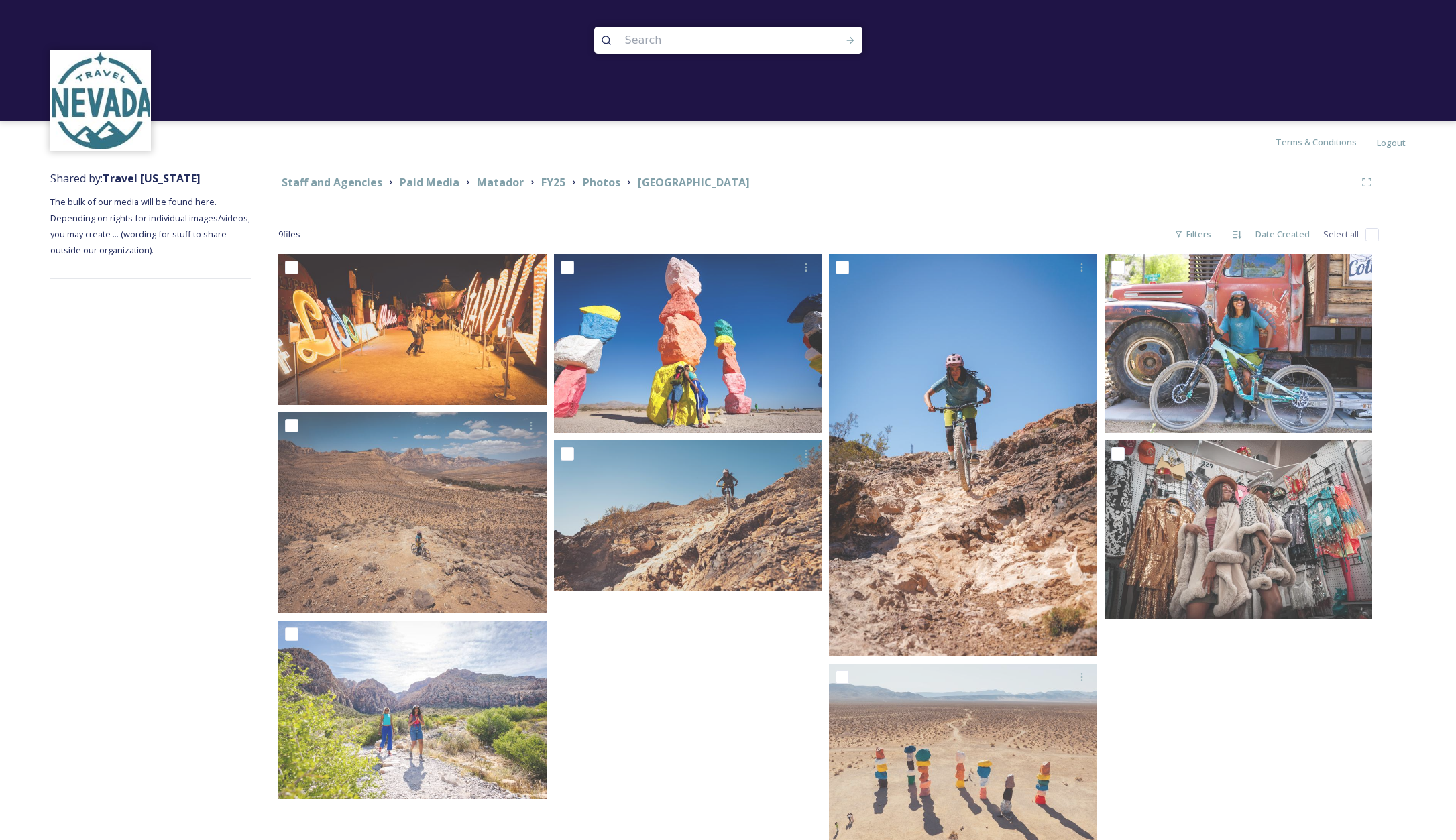
click at [873, 199] on div "Staff and Agencies Paid Media Matador FY25 Photos Brooklyn 9 file s Filters Dat…" at bounding box center [829, 529] width 1155 height 731
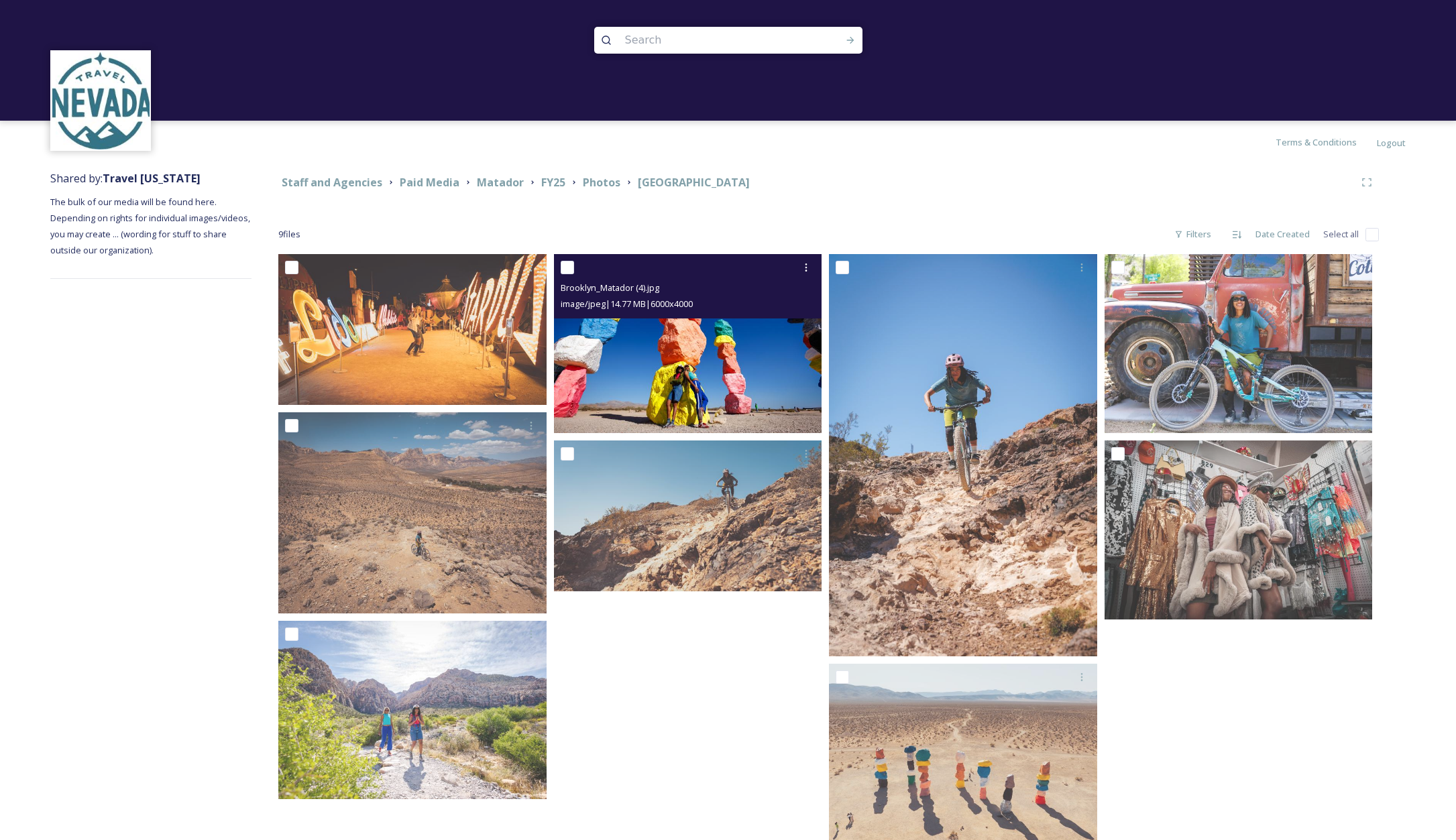
click at [564, 264] on input "checkbox" at bounding box center [568, 267] width 14 height 14
checkbox input "true"
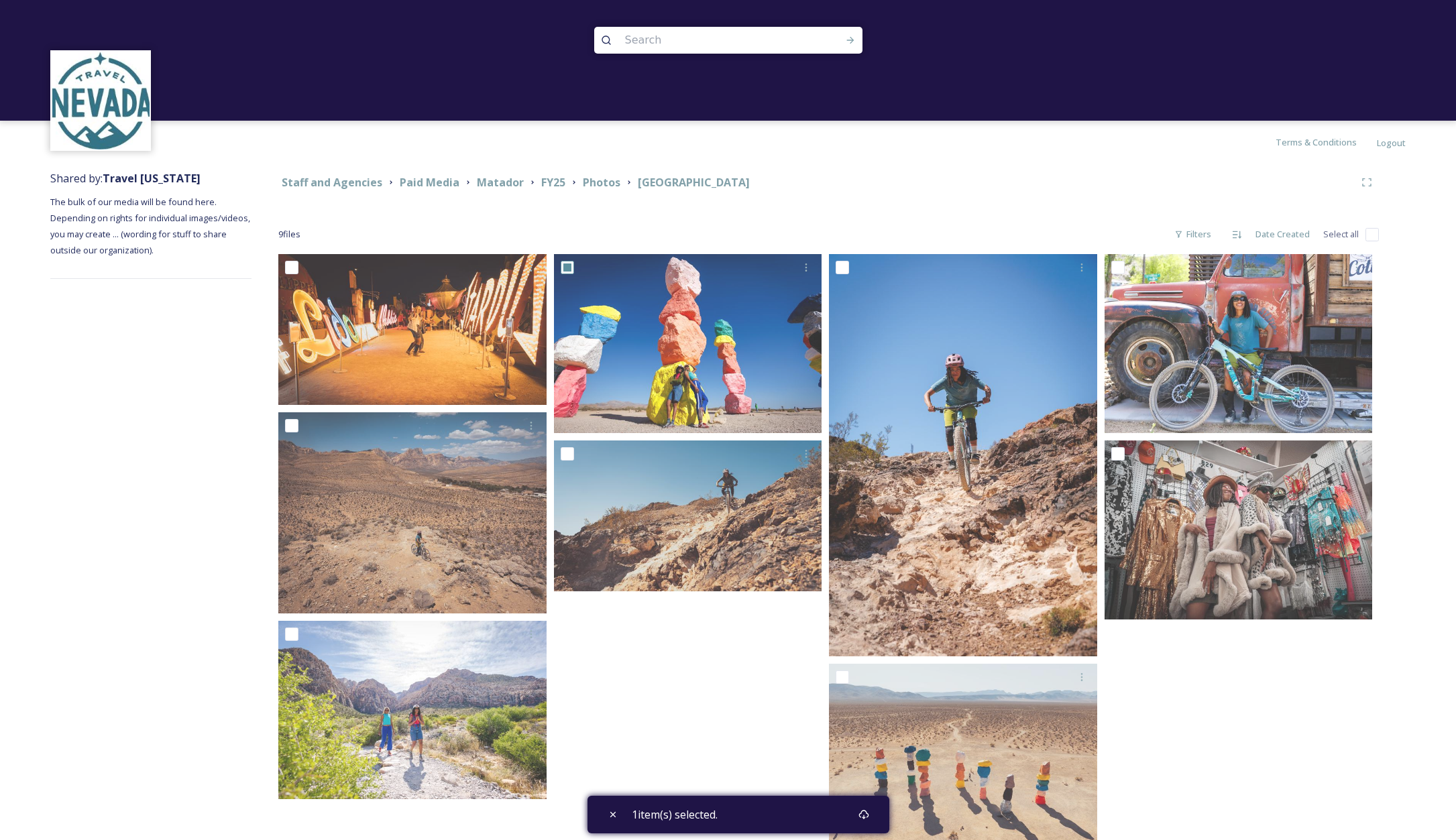
scroll to position [54, 0]
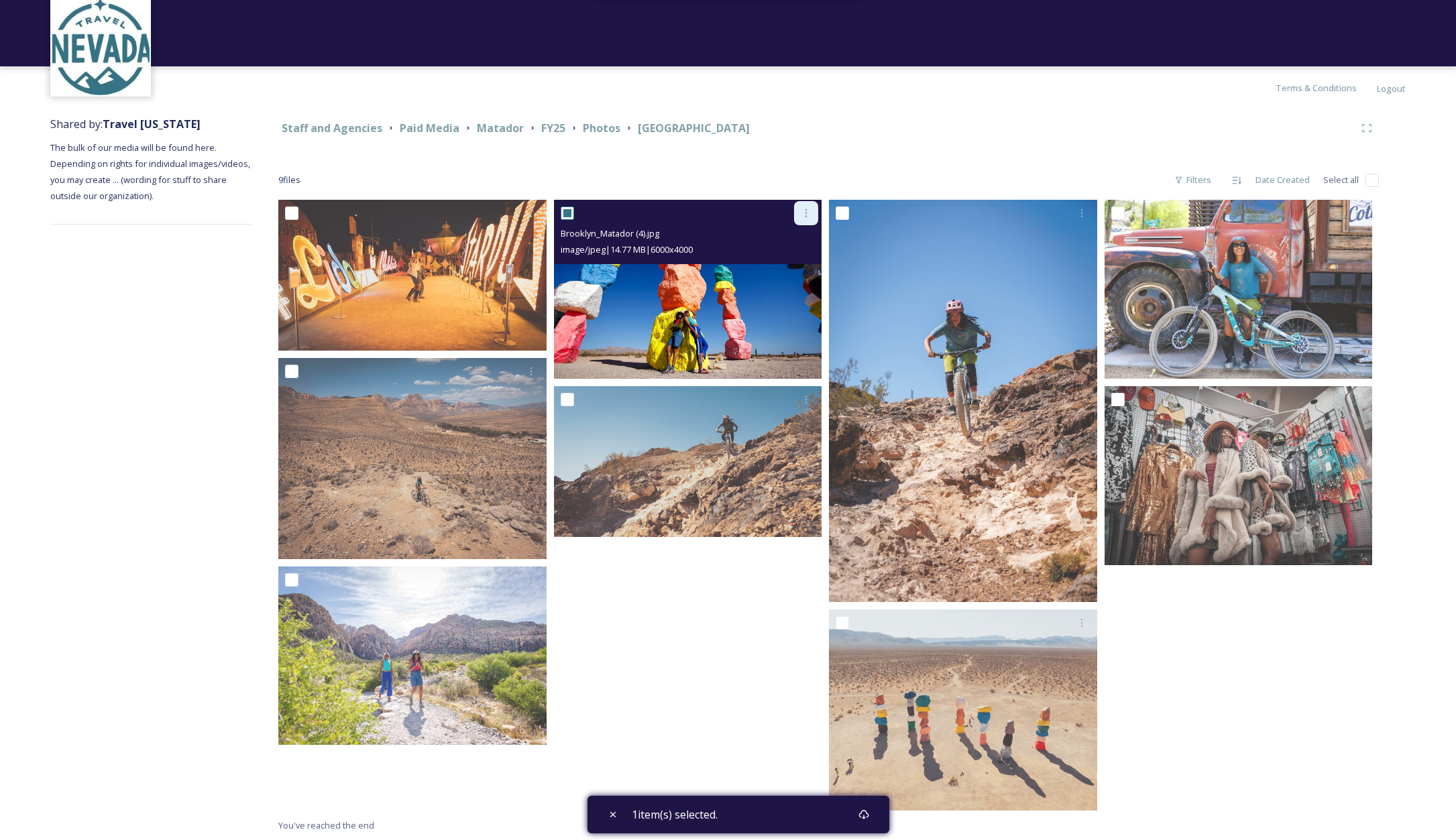
click at [803, 210] on icon at bounding box center [807, 213] width 11 height 11
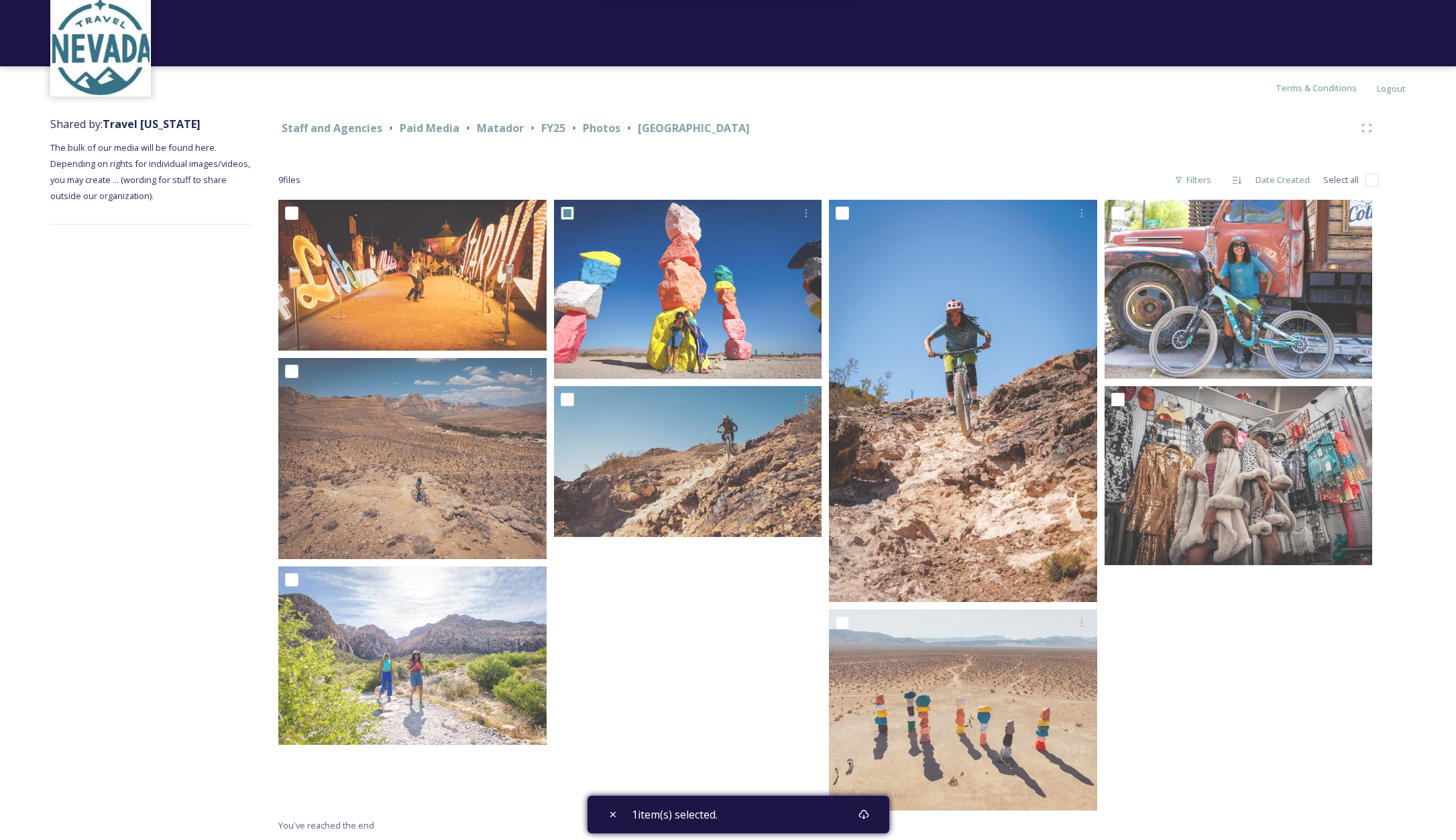
click at [734, 162] on div "Staff and Agencies Paid Media Matador FY25 Photos Brooklyn 9 file s Filters Dat…" at bounding box center [829, 474] width 1155 height 731
click at [1429, 249] on div "Shared by: Travel Nevada The bulk of our media will be found here. Depending on…" at bounding box center [728, 474] width 1456 height 731
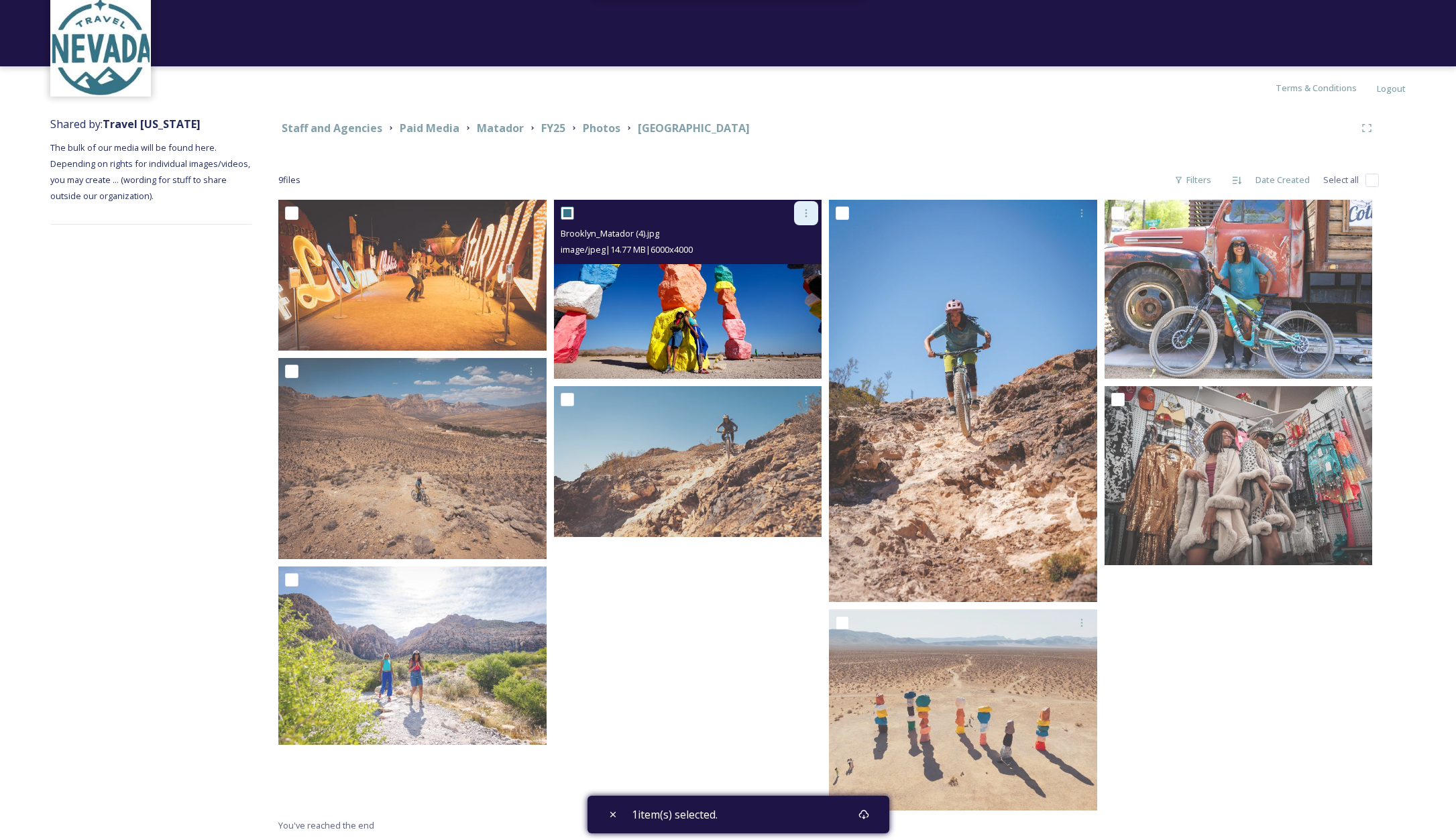
click at [804, 211] on icon at bounding box center [807, 213] width 11 height 11
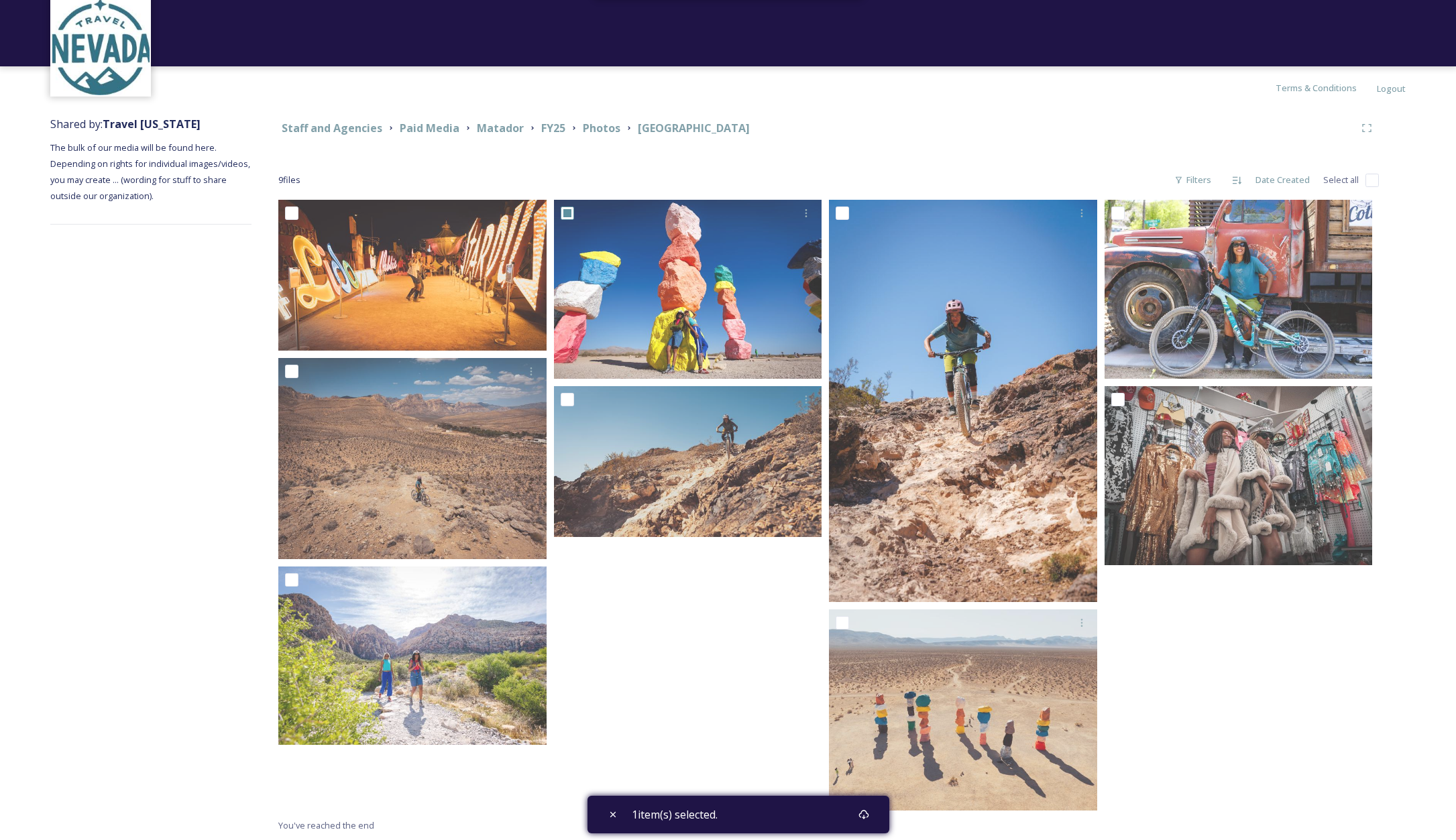
click at [784, 175] on div "9 file s Filters Date Created Select all" at bounding box center [828, 180] width 1100 height 26
